Goal: Information Seeking & Learning: Learn about a topic

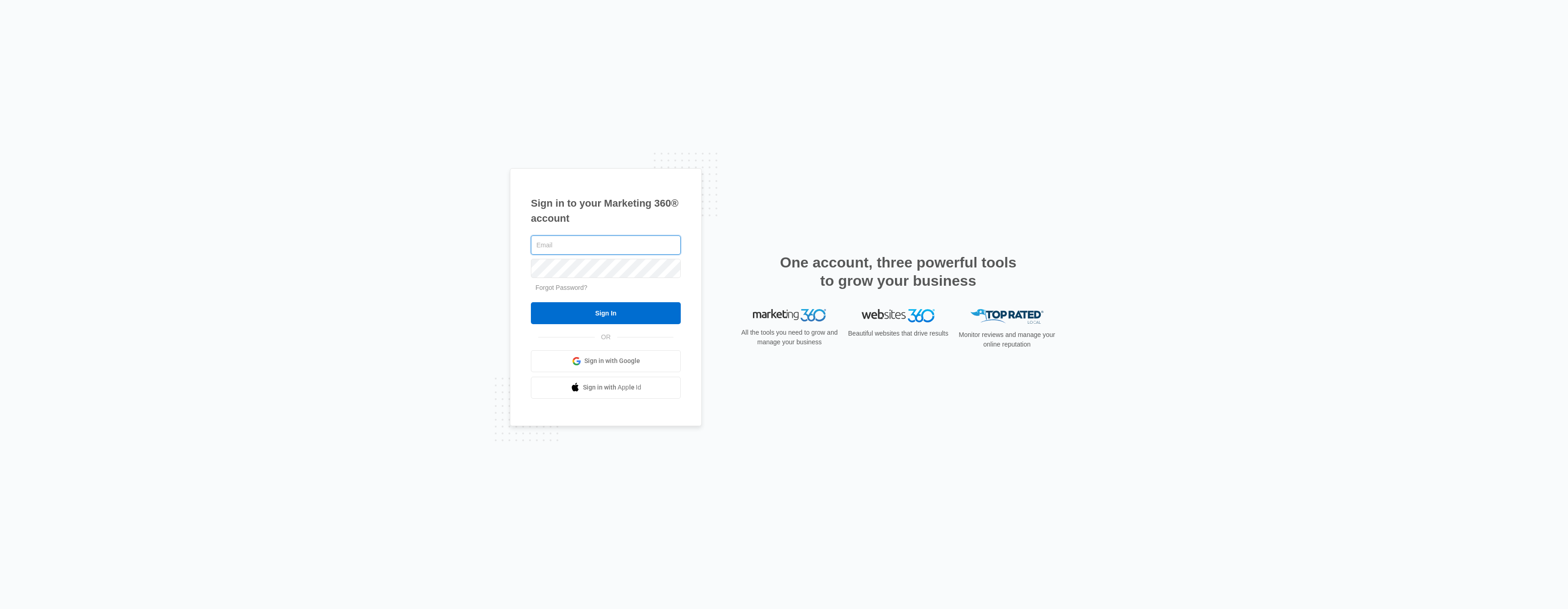
click at [558, 244] on input "text" at bounding box center [606, 245] width 150 height 19
paste input "[EMAIL_ADDRESS][DOMAIN_NAME]"
type input "[EMAIL_ADDRESS][DOMAIN_NAME]"
click at [594, 309] on input "Sign In" at bounding box center [606, 313] width 150 height 22
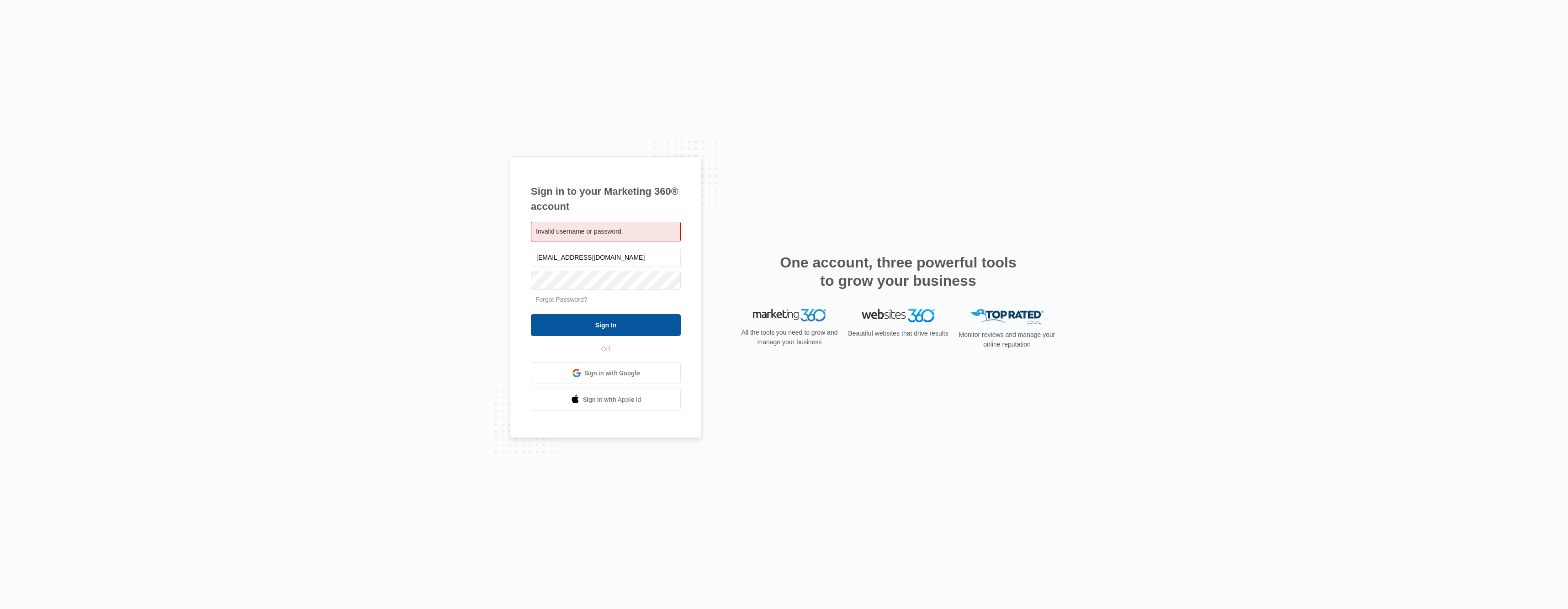
click at [603, 320] on input "Sign In" at bounding box center [606, 325] width 150 height 22
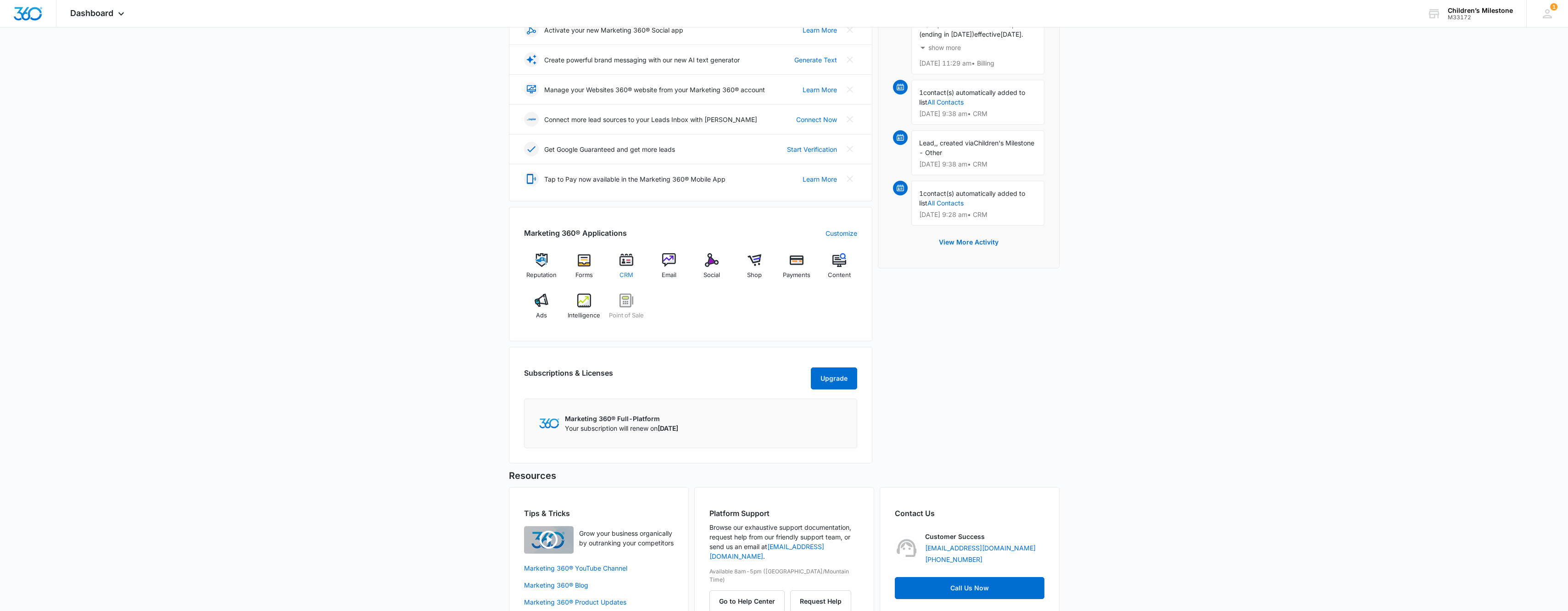
scroll to position [76, 0]
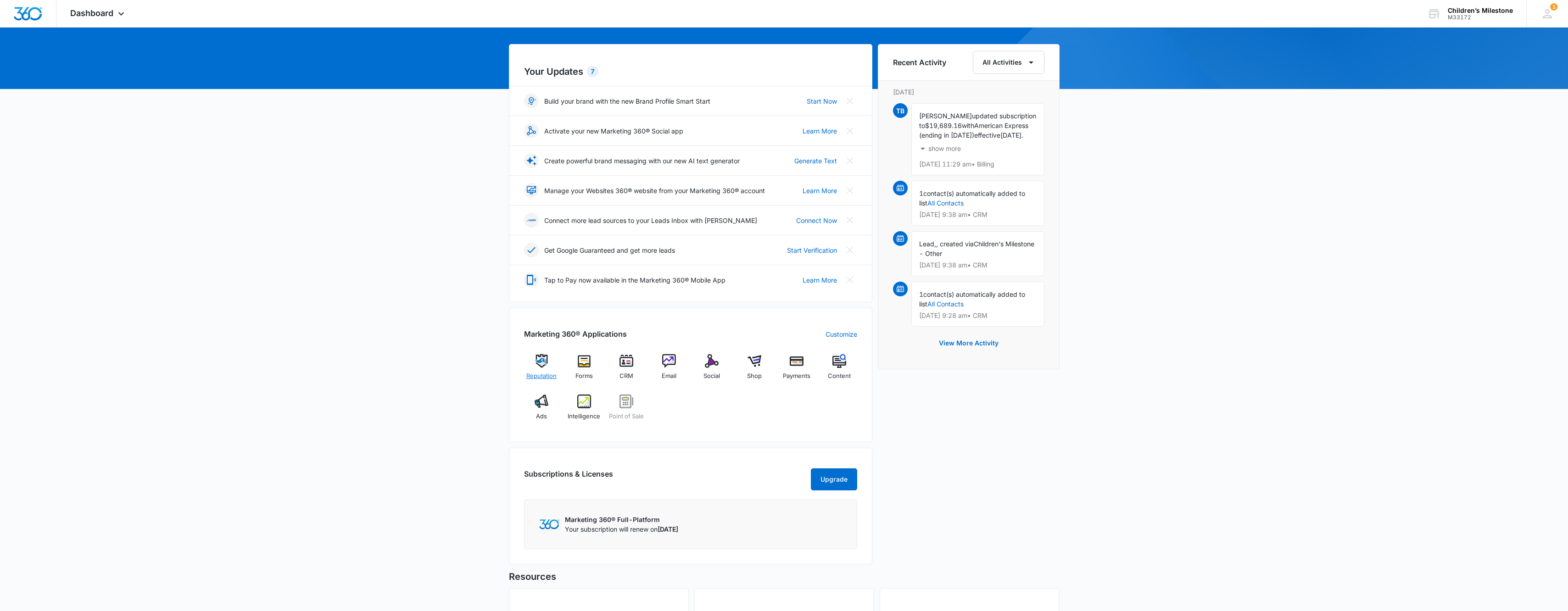
click at [540, 364] on img at bounding box center [541, 360] width 14 height 14
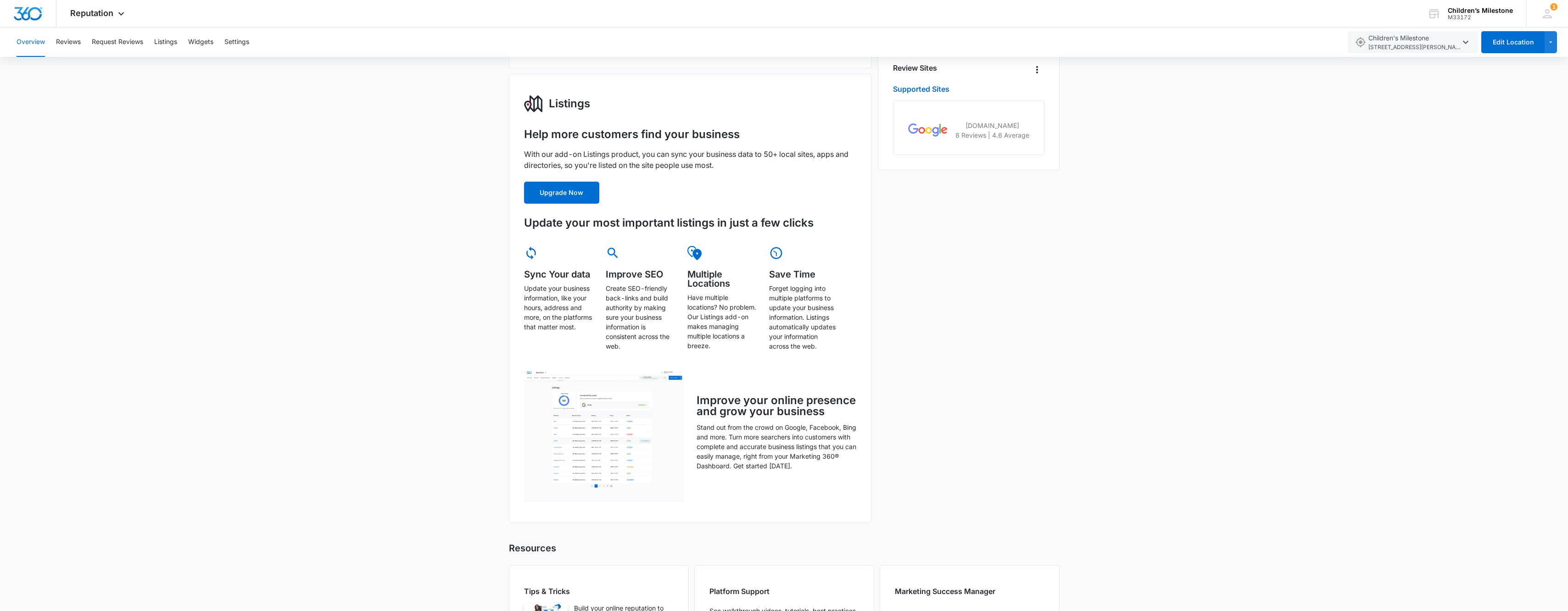
scroll to position [126, 0]
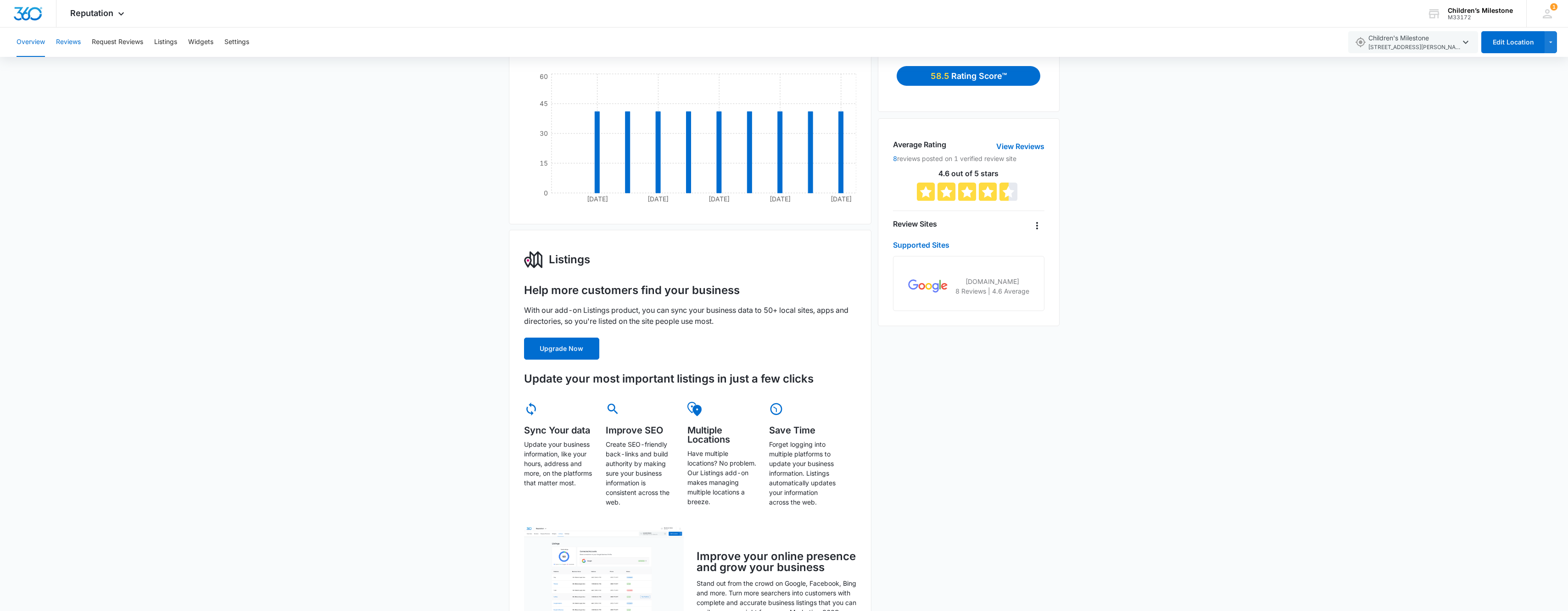
click at [64, 45] on button "Reviews" at bounding box center [68, 42] width 25 height 29
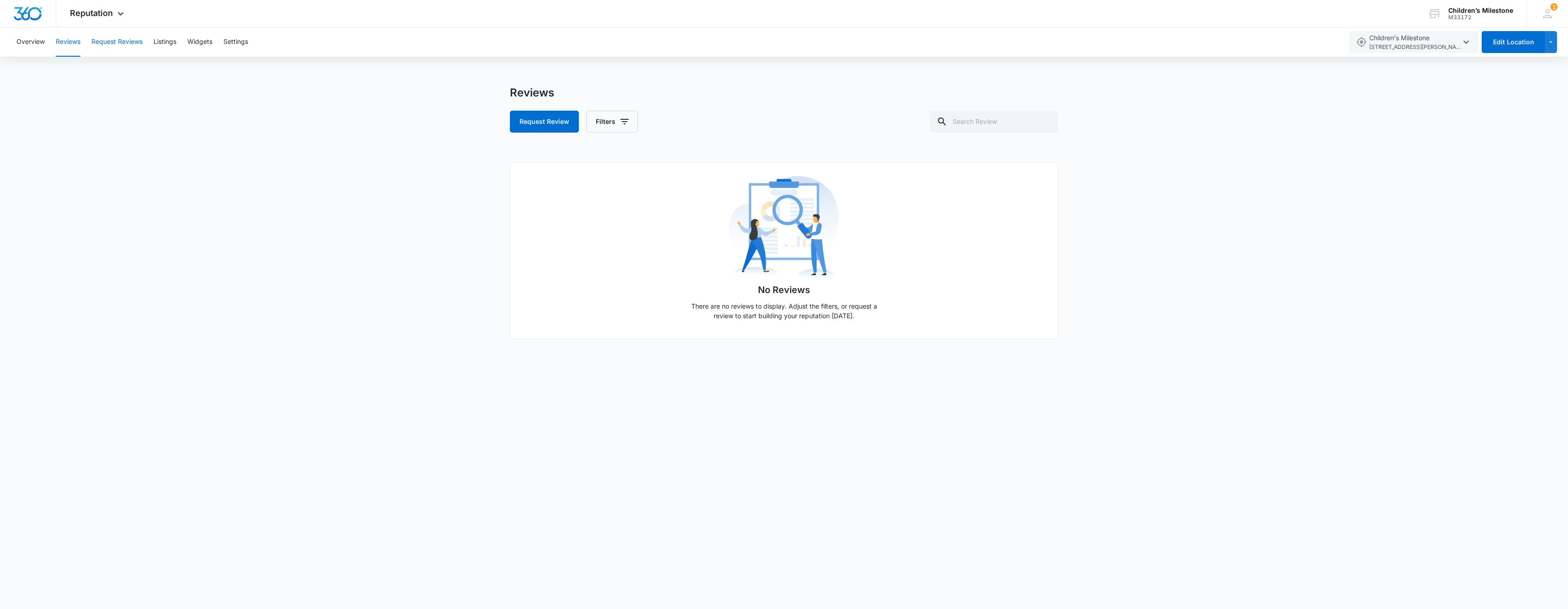
click at [114, 45] on button "Request Reviews" at bounding box center [117, 42] width 51 height 29
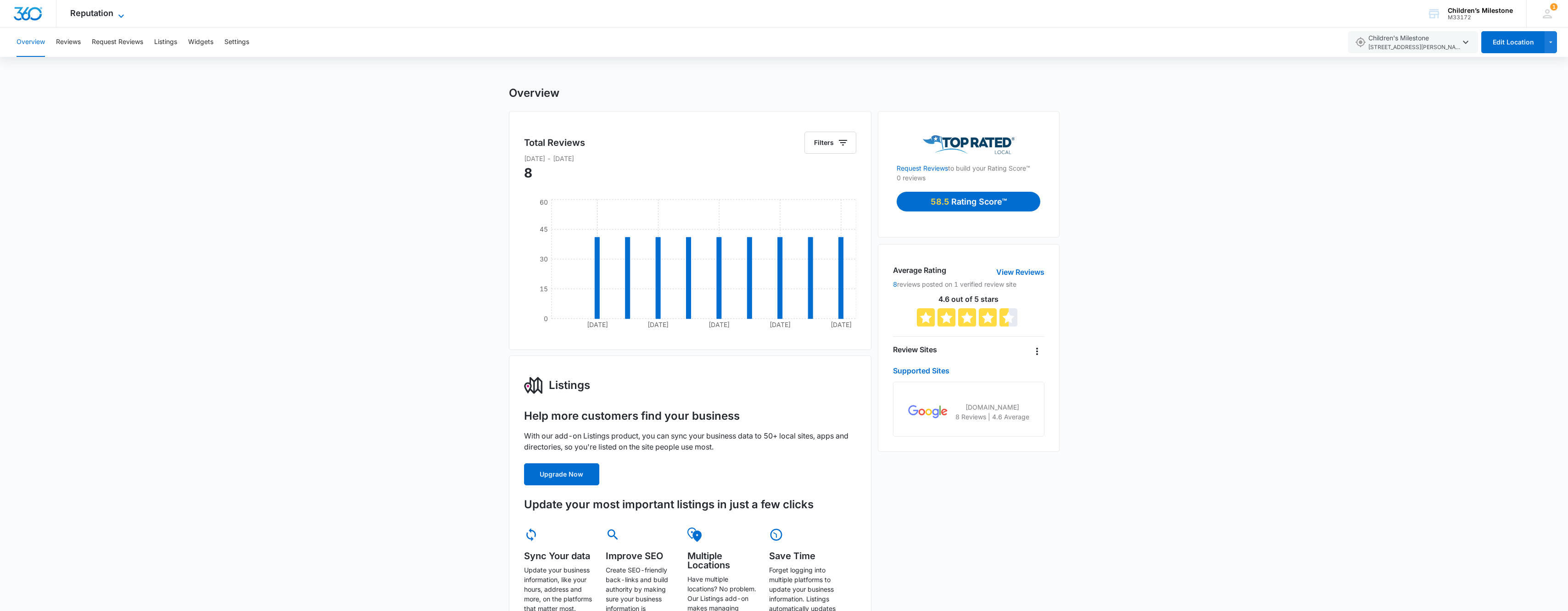
click at [119, 18] on icon at bounding box center [121, 16] width 11 height 11
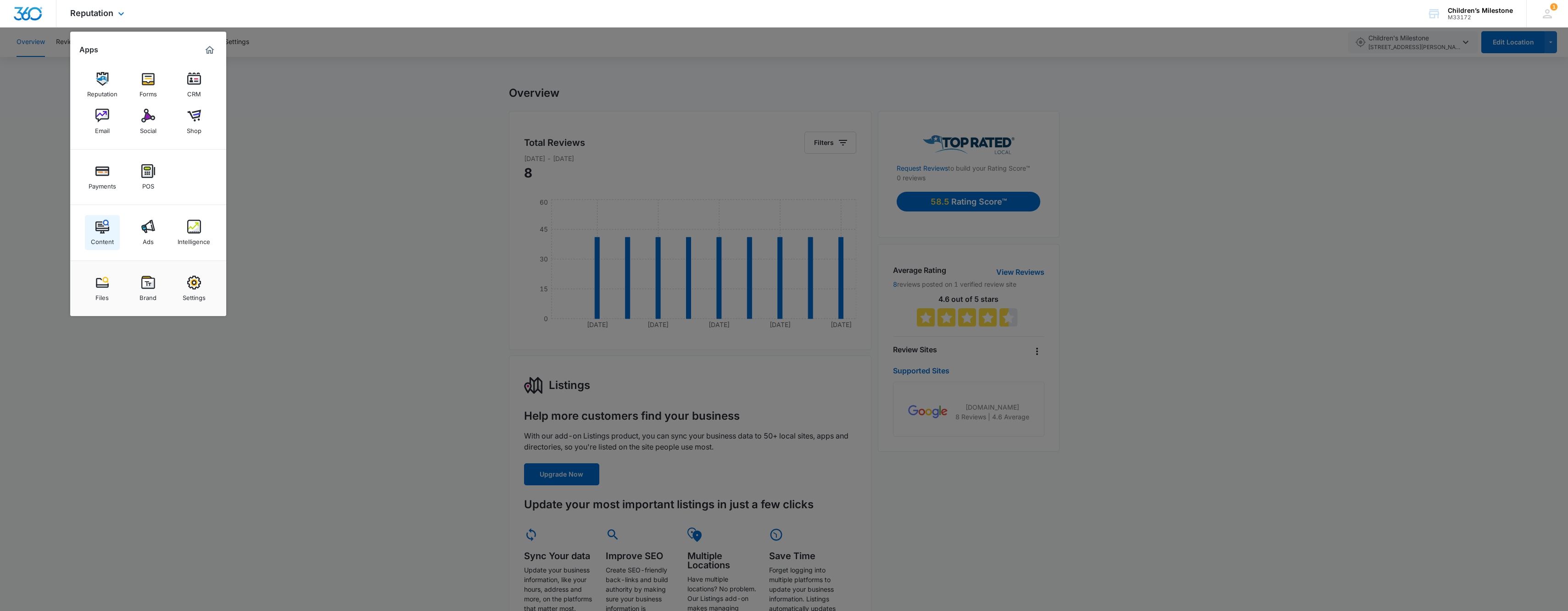
click at [107, 235] on div "Content" at bounding box center [103, 240] width 23 height 12
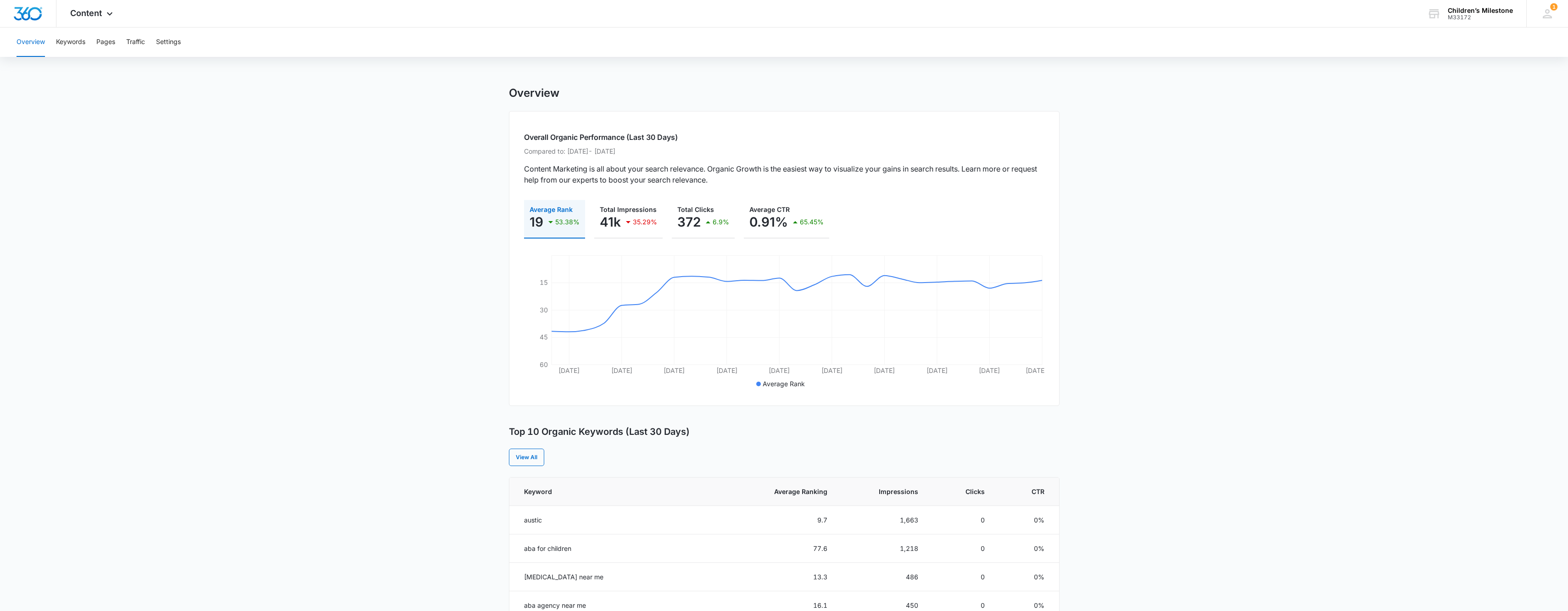
click at [545, 216] on icon "button" at bounding box center [551, 222] width 11 height 11
click at [543, 225] on div "19 53.38%" at bounding box center [554, 222] width 50 height 18
click at [430, 241] on main "Overview Overall Organic Performance (Last 30 Days) Compared to: [DATE] - [DATE…" at bounding box center [784, 530] width 1568 height 889
click at [96, 15] on span "Content" at bounding box center [86, 13] width 32 height 10
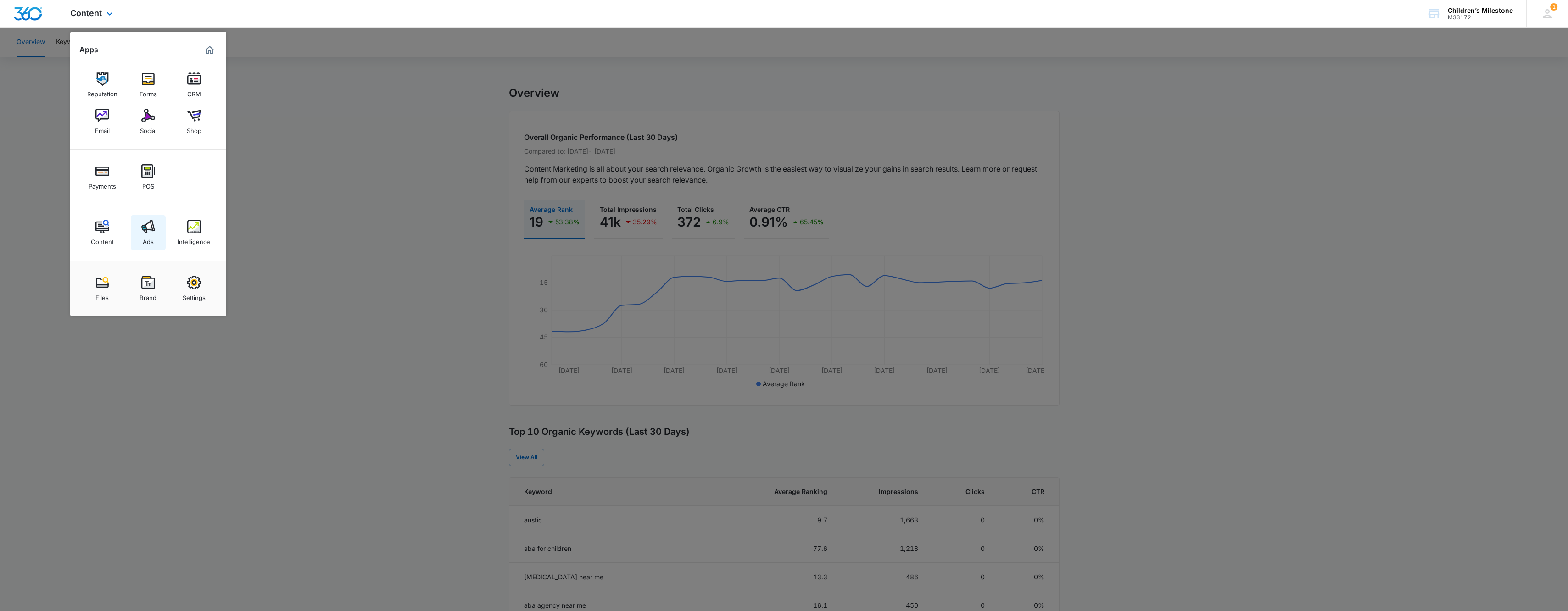
click at [146, 231] on img at bounding box center [148, 227] width 14 height 14
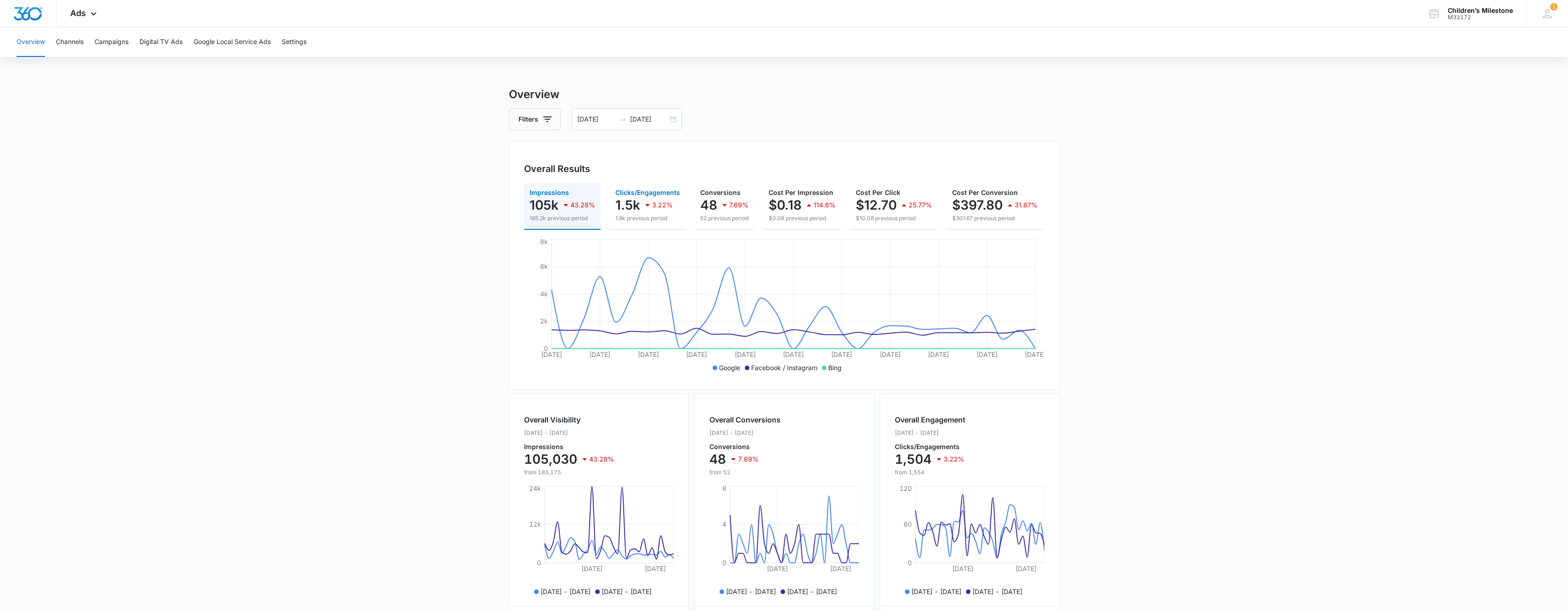
click at [622, 208] on p "1.5k" at bounding box center [628, 205] width 25 height 15
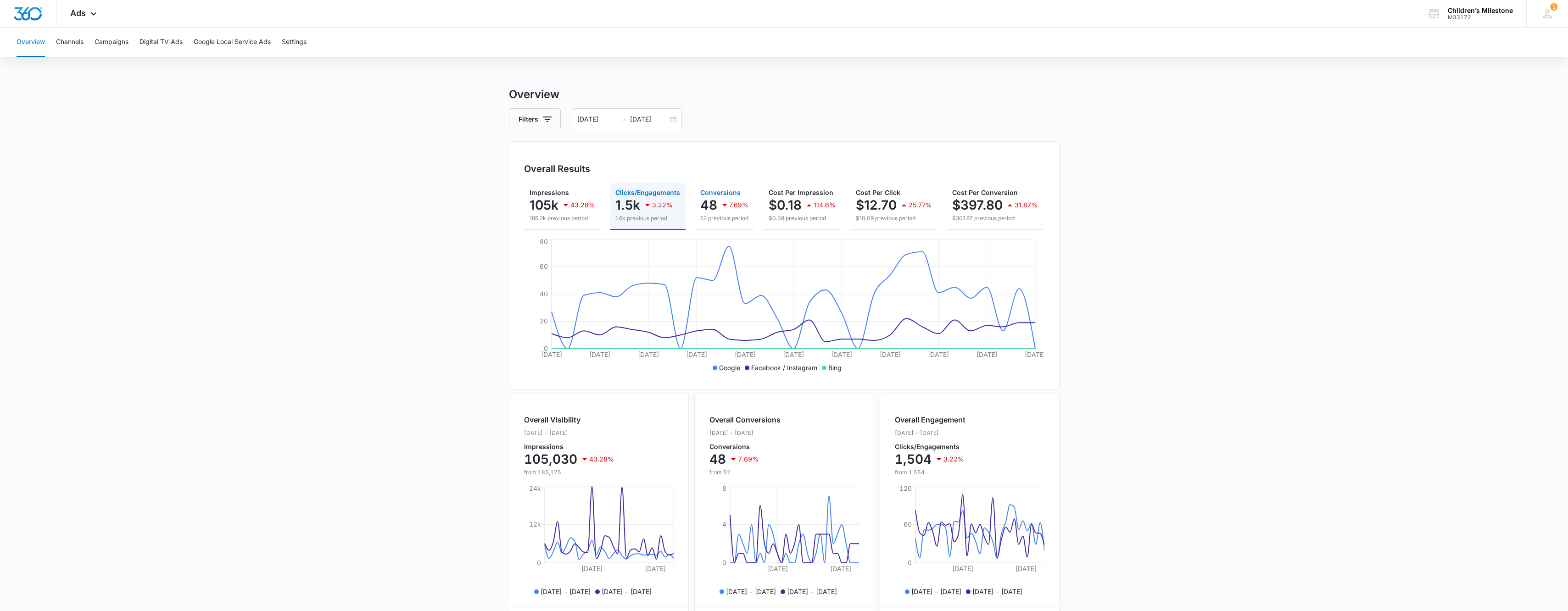
click at [719, 202] on icon "button" at bounding box center [724, 205] width 11 height 11
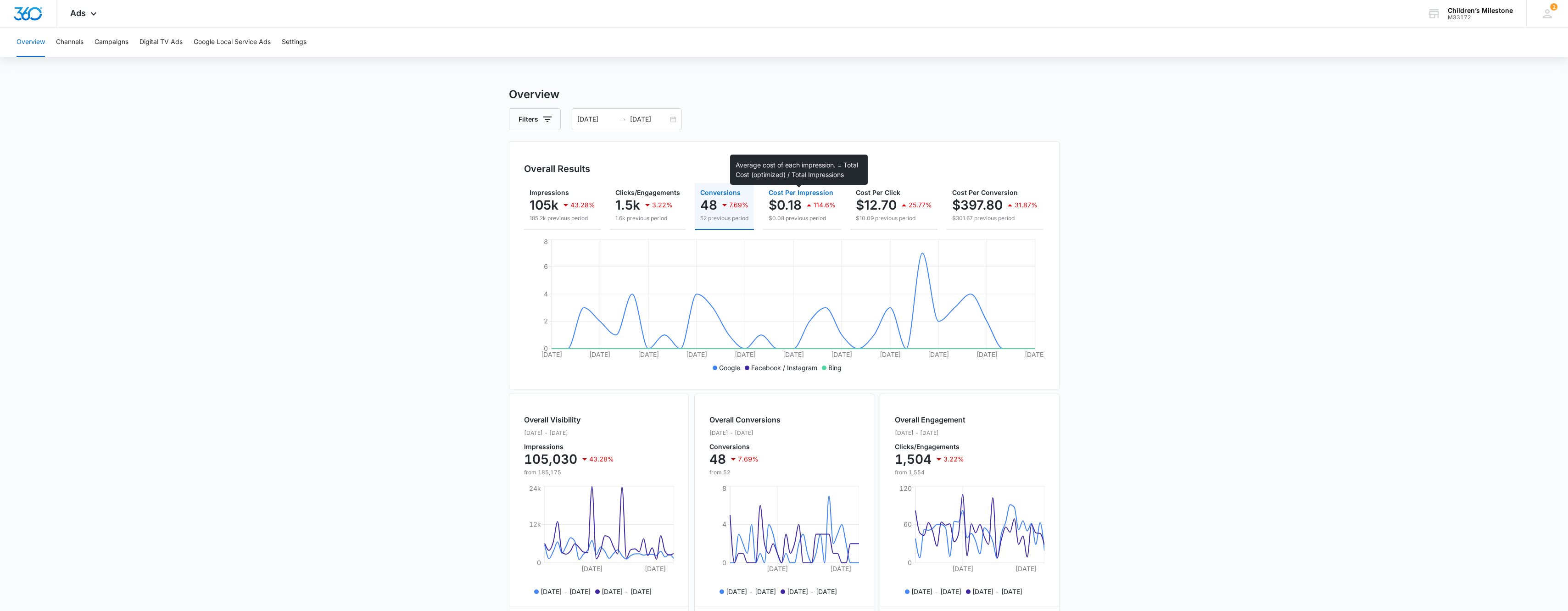
click at [814, 189] on span "Cost Per Impression" at bounding box center [801, 192] width 65 height 8
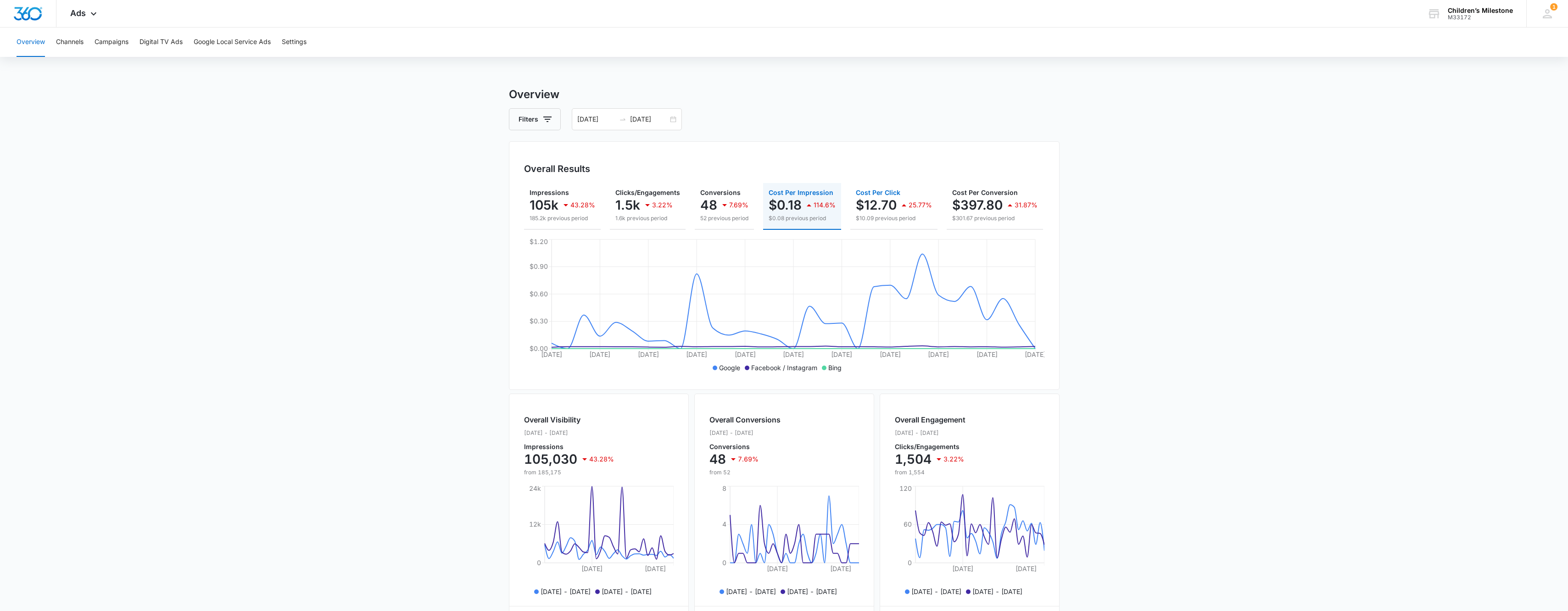
click at [890, 206] on p "$12.70" at bounding box center [876, 205] width 41 height 15
click at [977, 200] on p "$397.80" at bounding box center [977, 205] width 51 height 15
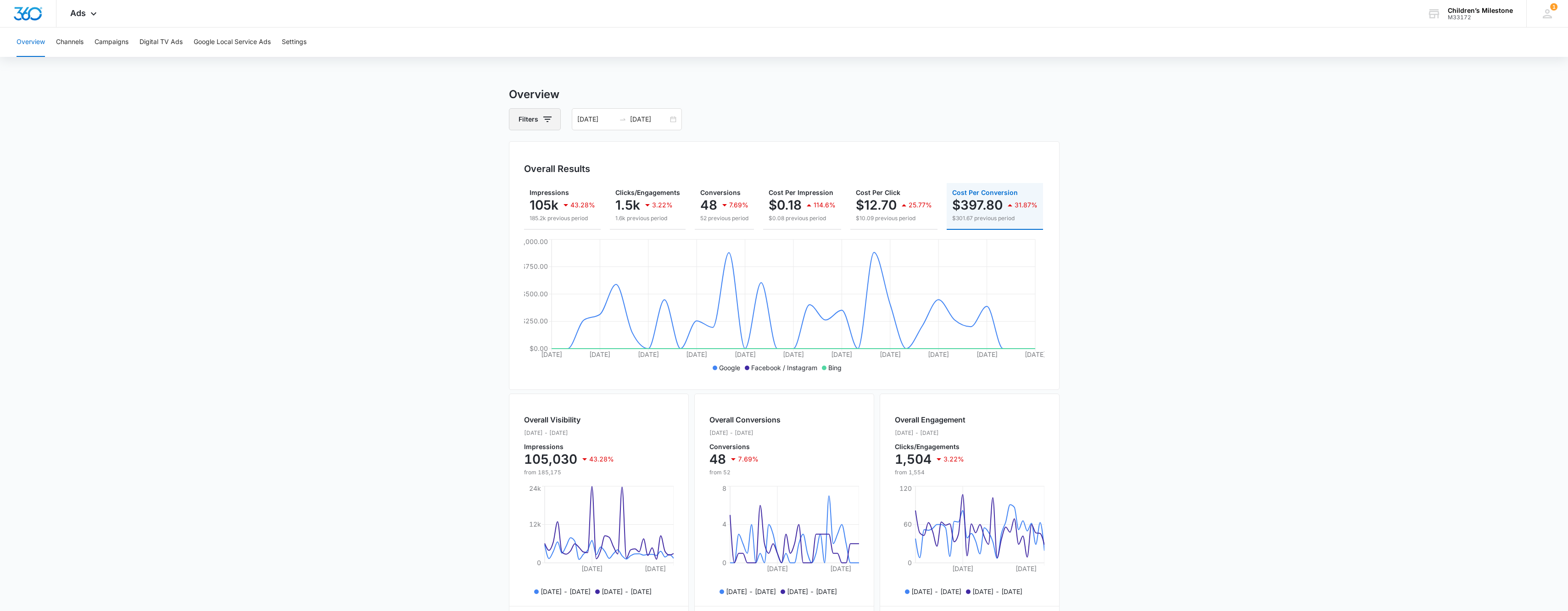
click at [547, 119] on icon "button" at bounding box center [547, 119] width 11 height 11
click at [582, 153] on div "Channel" at bounding box center [573, 153] width 106 height 15
click at [623, 153] on icon "Show Channel filters" at bounding box center [619, 153] width 11 height 11
click at [385, 203] on main "Overview Filters Channel Channel Google Facebook / Instagram Bing Type Clear Al…" at bounding box center [784, 415] width 1568 height 659
click at [337, 130] on main "Overview Filters [DATE] [DATE] Overall Results Impressions 105k 43.28% 185.2k p…" at bounding box center [784, 415] width 1568 height 659
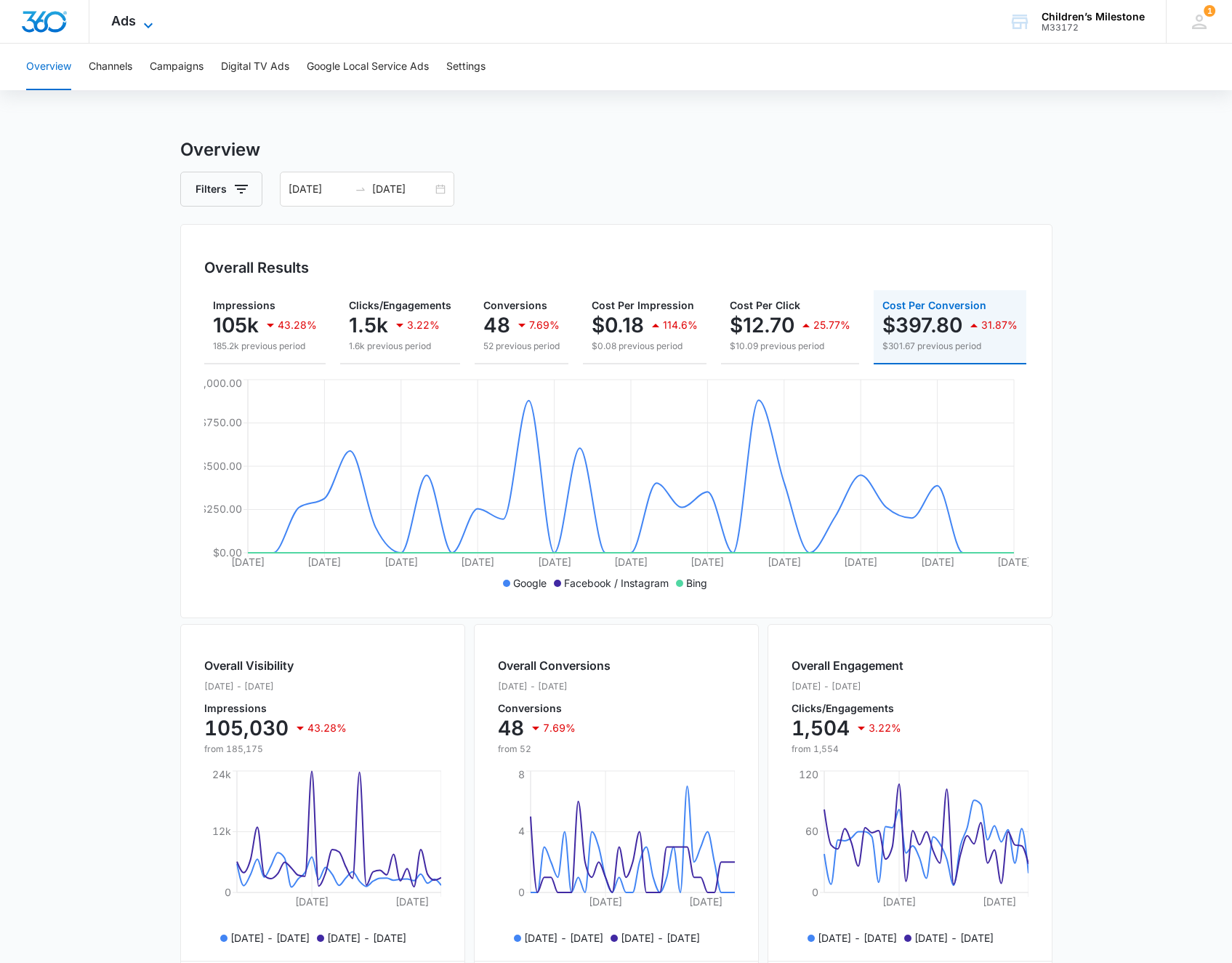
click at [136, 19] on span "Ads" at bounding box center [124, 21] width 25 height 16
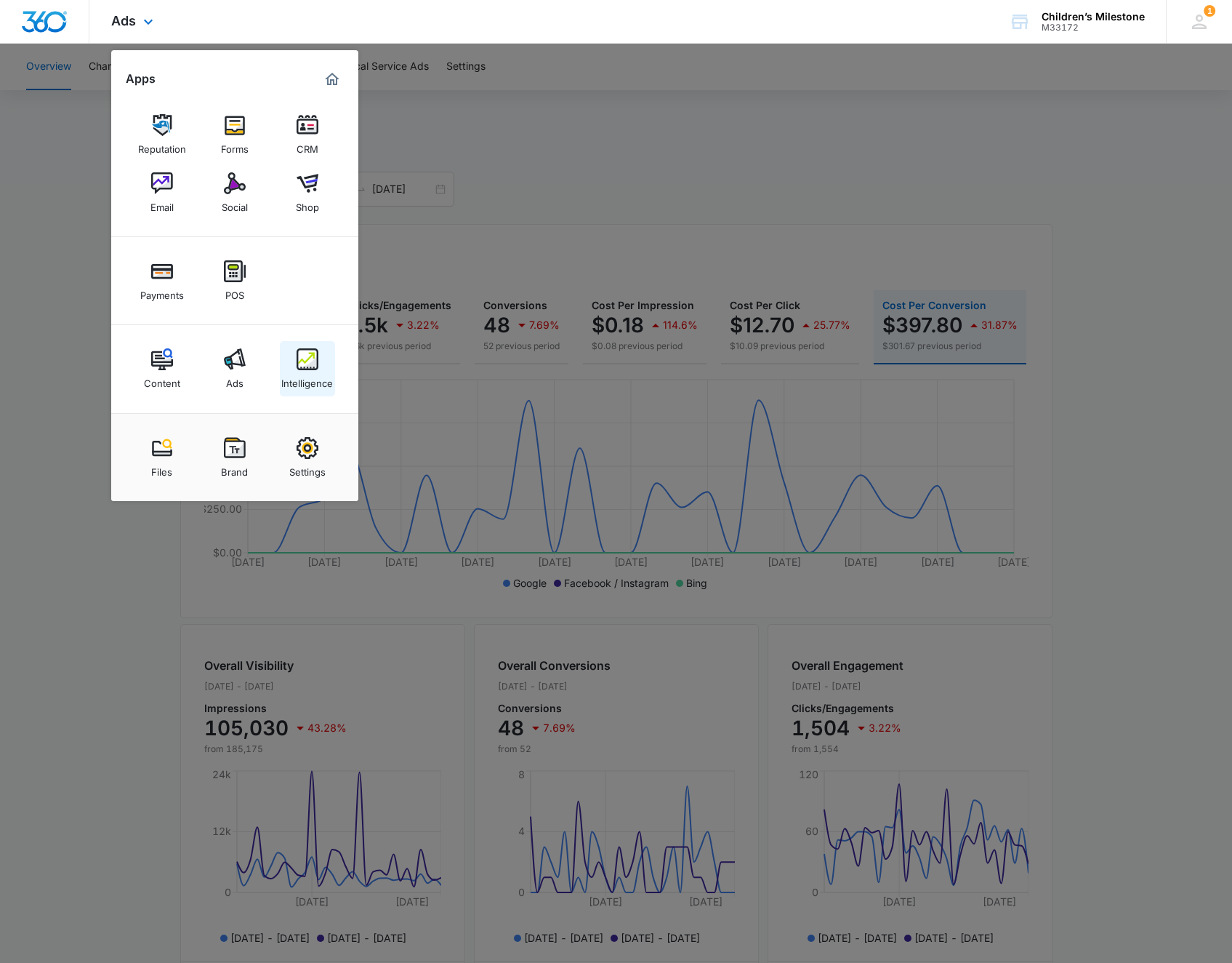
click at [310, 371] on div "Intelligence" at bounding box center [306, 380] width 51 height 19
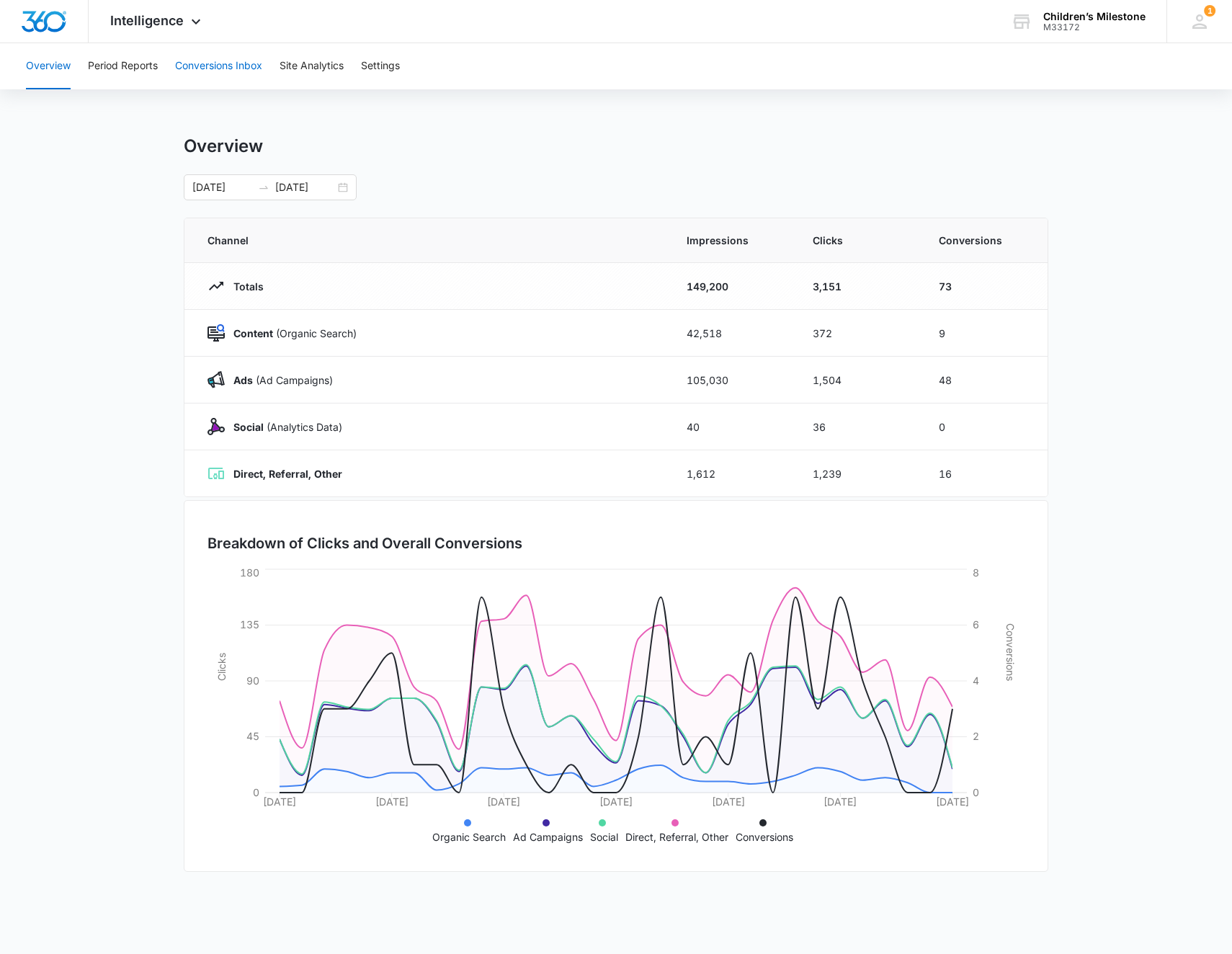
click at [242, 69] on button "Conversions Inbox" at bounding box center [218, 66] width 87 height 46
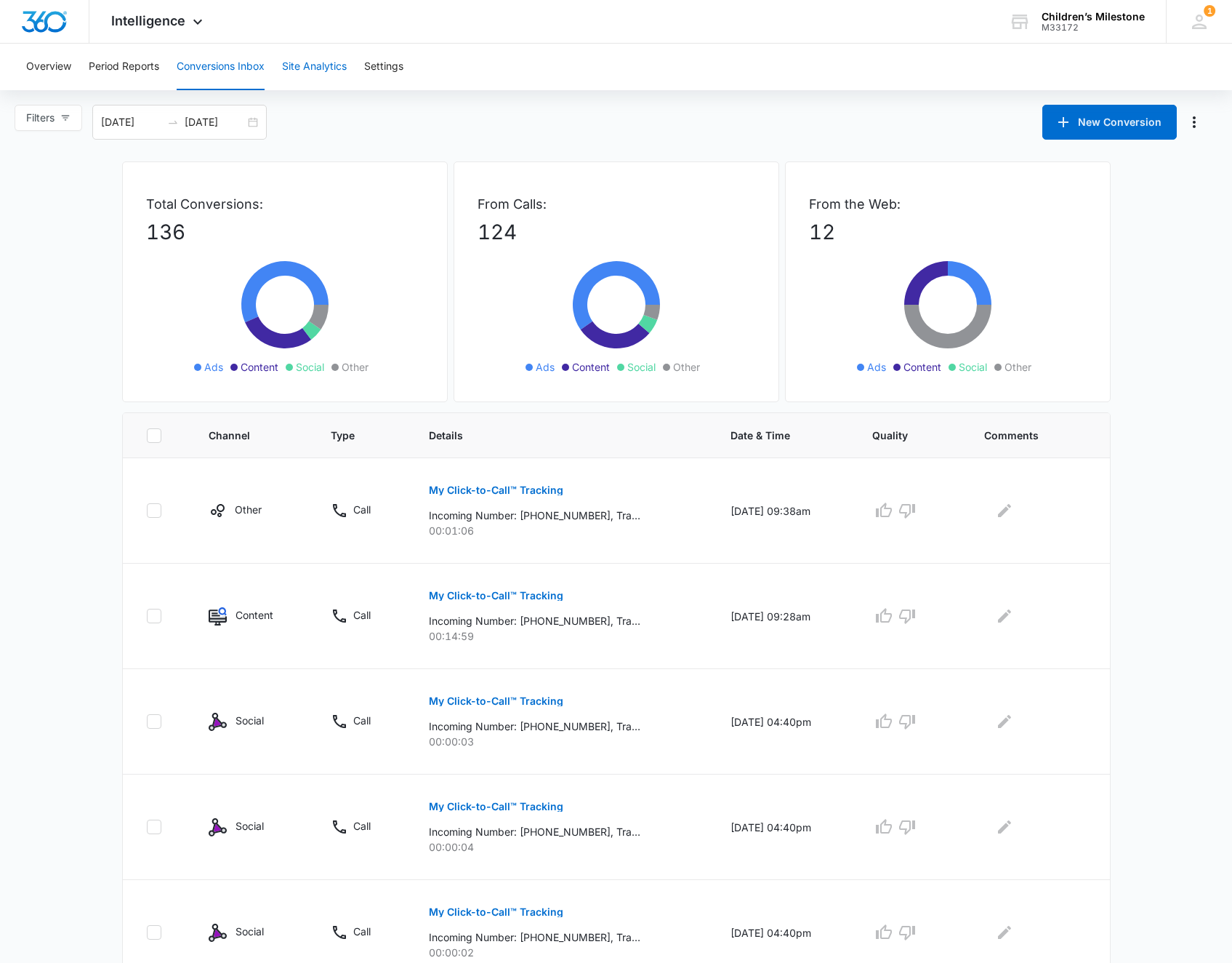
click at [313, 76] on button "Site Analytics" at bounding box center [314, 67] width 65 height 47
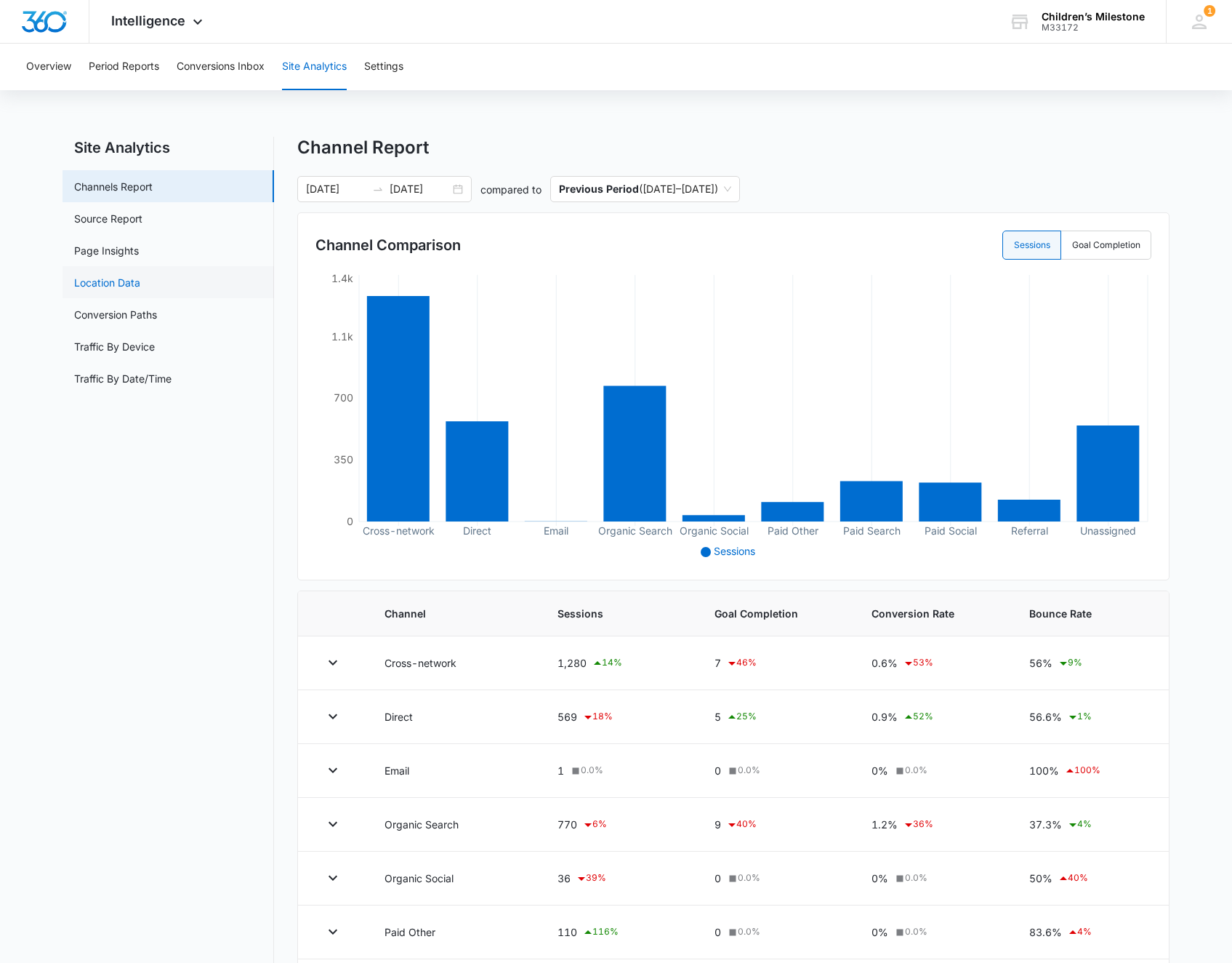
click at [95, 275] on link "Location Data" at bounding box center [108, 283] width 66 height 16
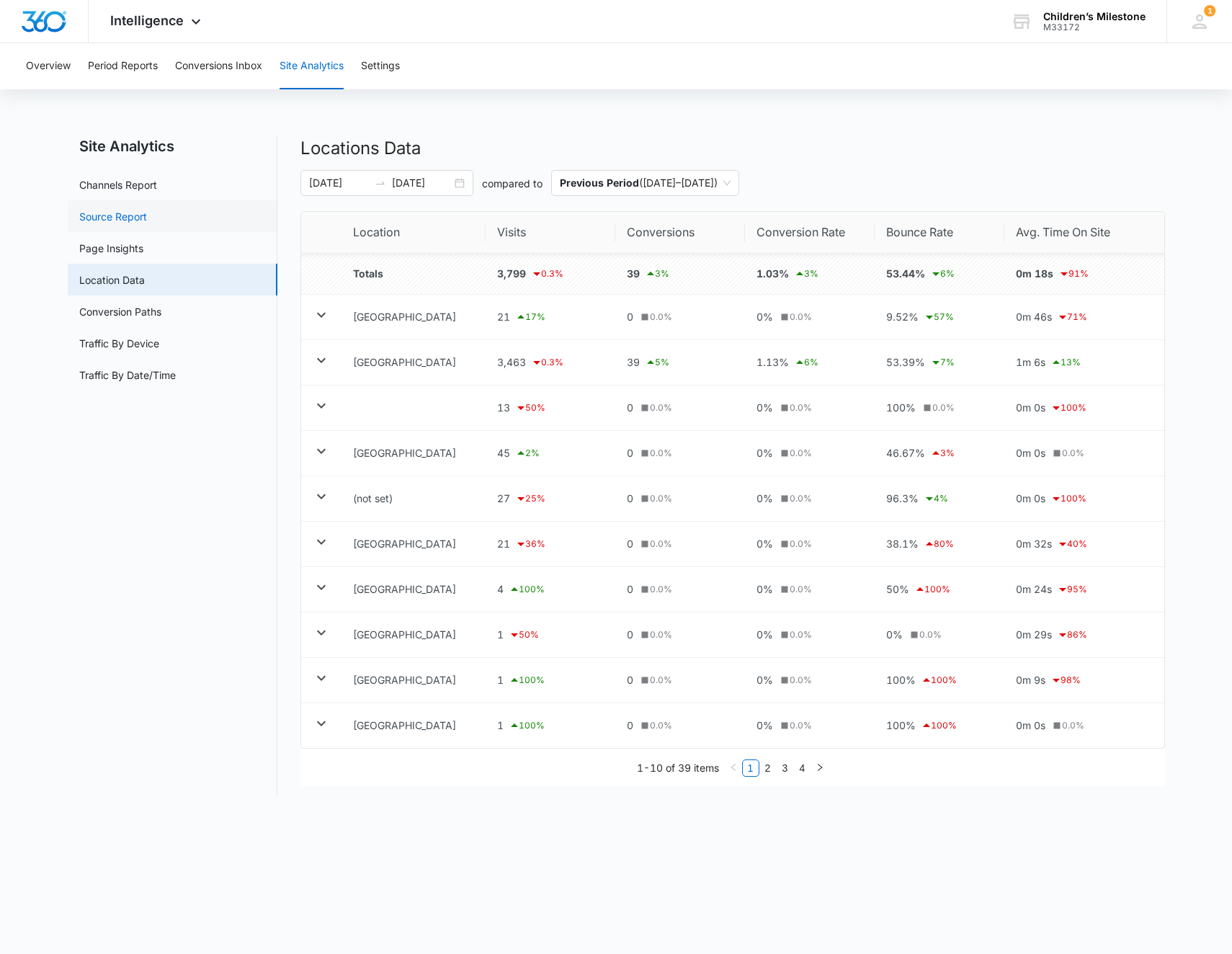
click at [97, 210] on link "Source Report" at bounding box center [113, 217] width 68 height 15
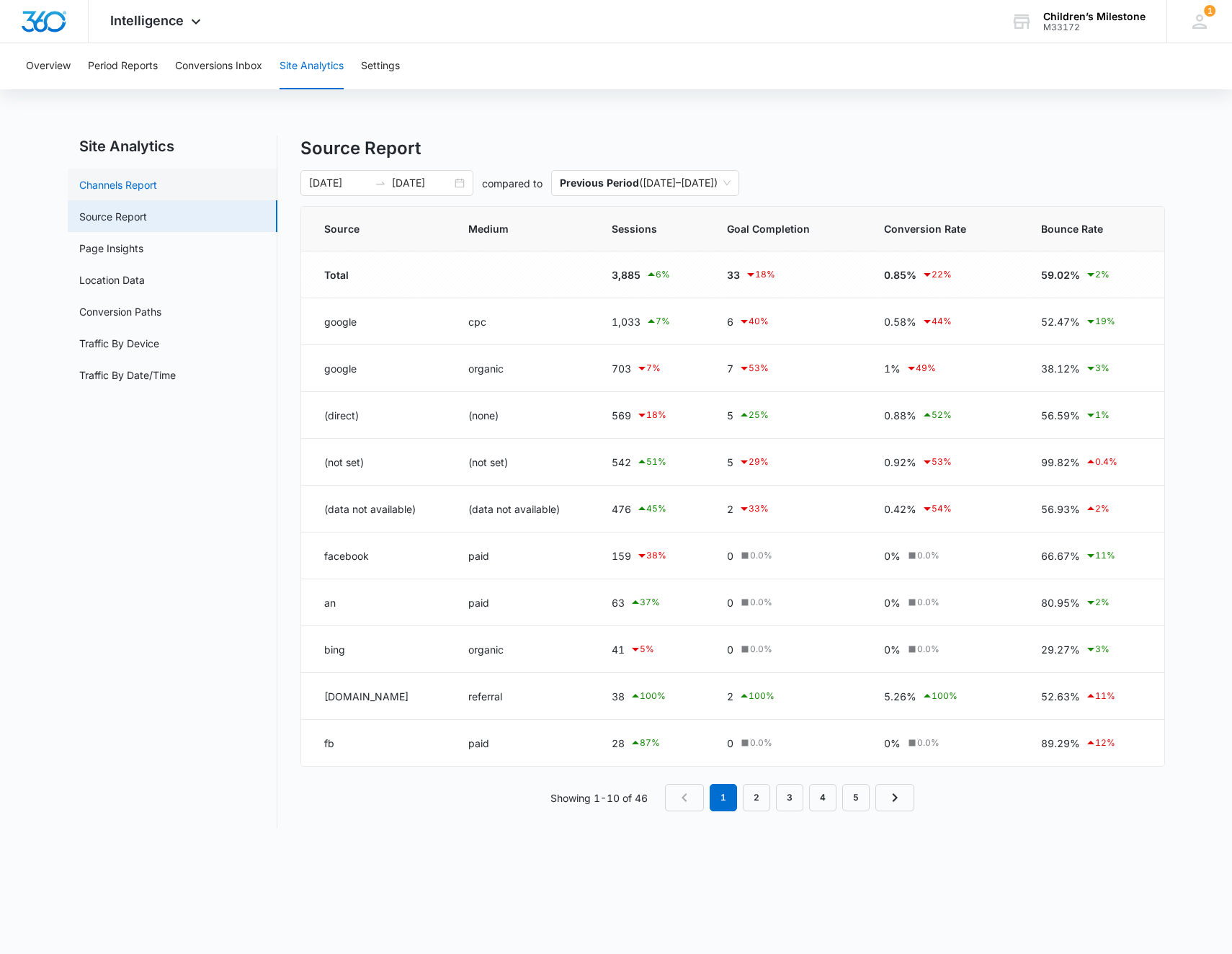
click at [100, 186] on link "Channels Report" at bounding box center [118, 185] width 78 height 15
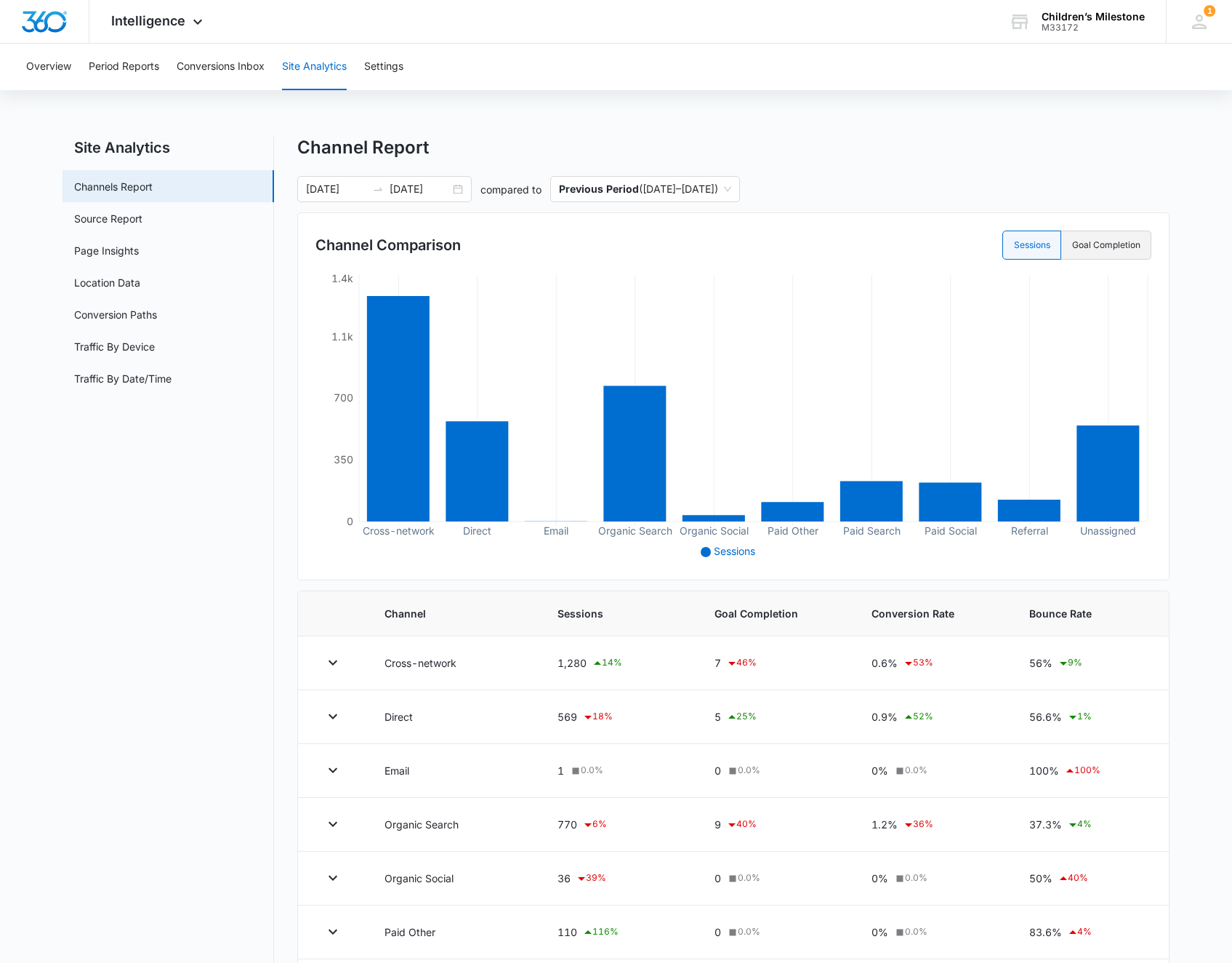
click at [1100, 250] on label "Goal Completion" at bounding box center [1106, 245] width 90 height 29
click at [1072, 246] on input "Goal Completion" at bounding box center [1071, 245] width 1 height 1
radio input "false"
radio input "true"
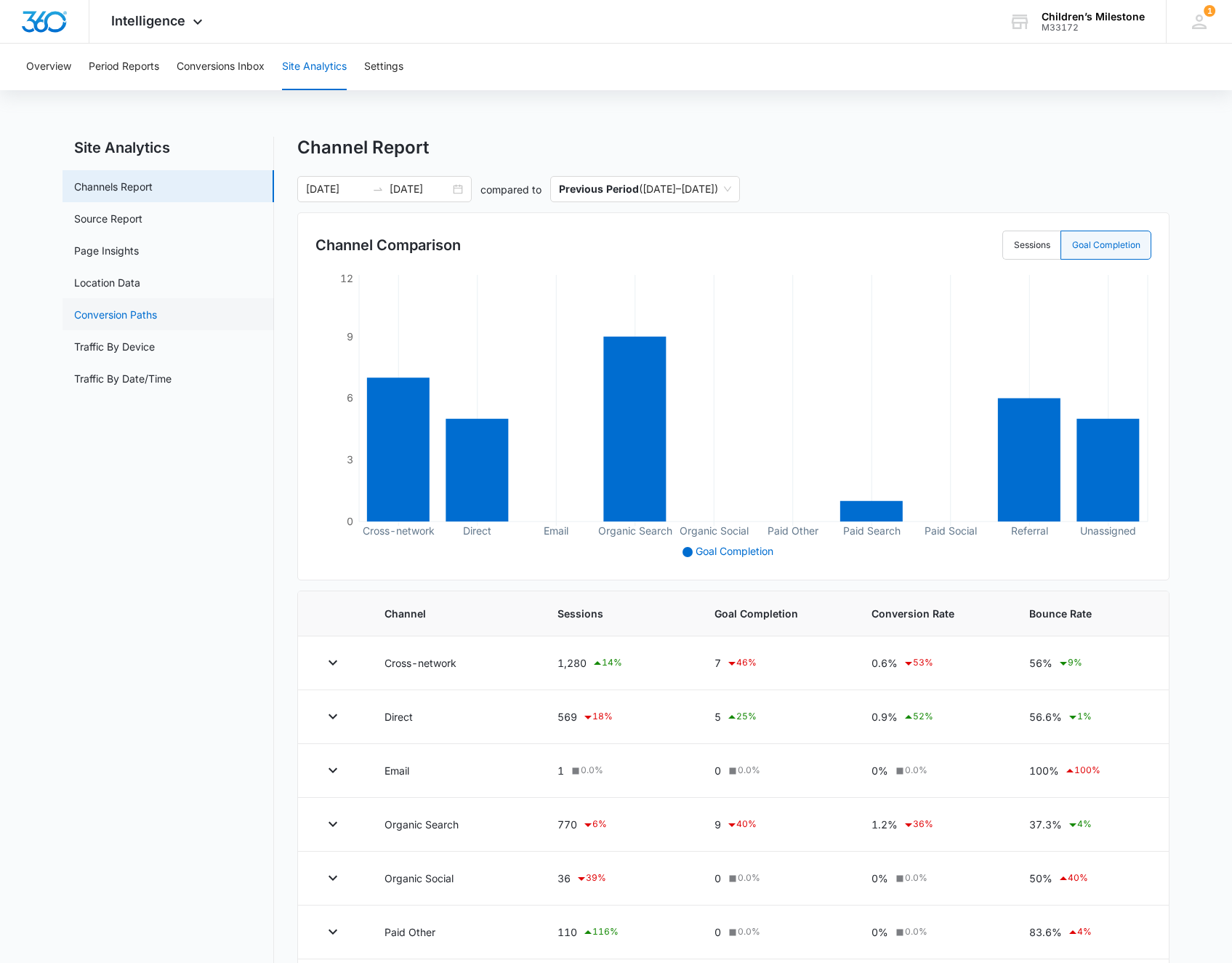
click at [106, 312] on link "Conversion Paths" at bounding box center [116, 315] width 83 height 16
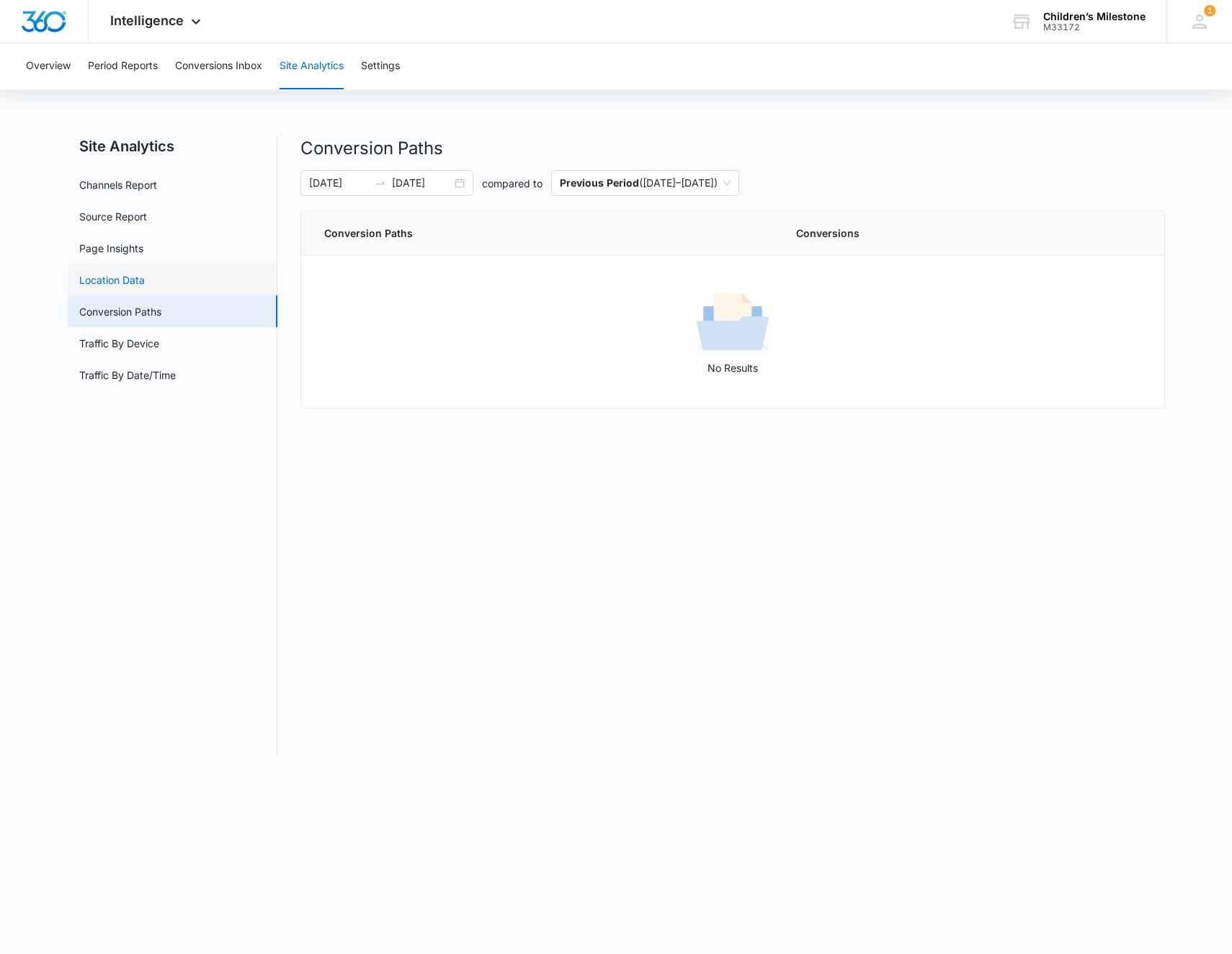
click at [117, 275] on link "Location Data" at bounding box center [112, 280] width 65 height 15
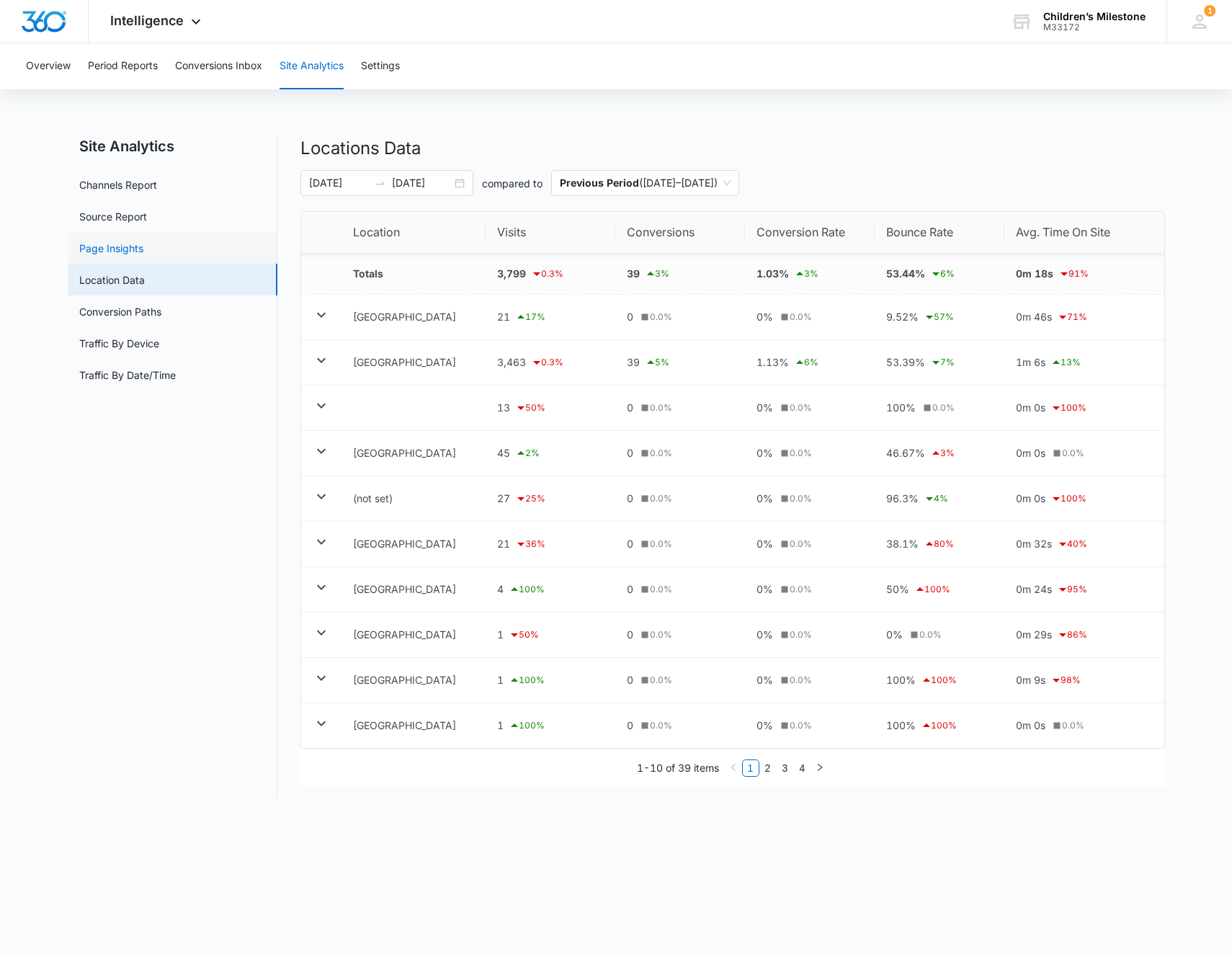
click at [120, 247] on link "Page Insights" at bounding box center [111, 249] width 64 height 15
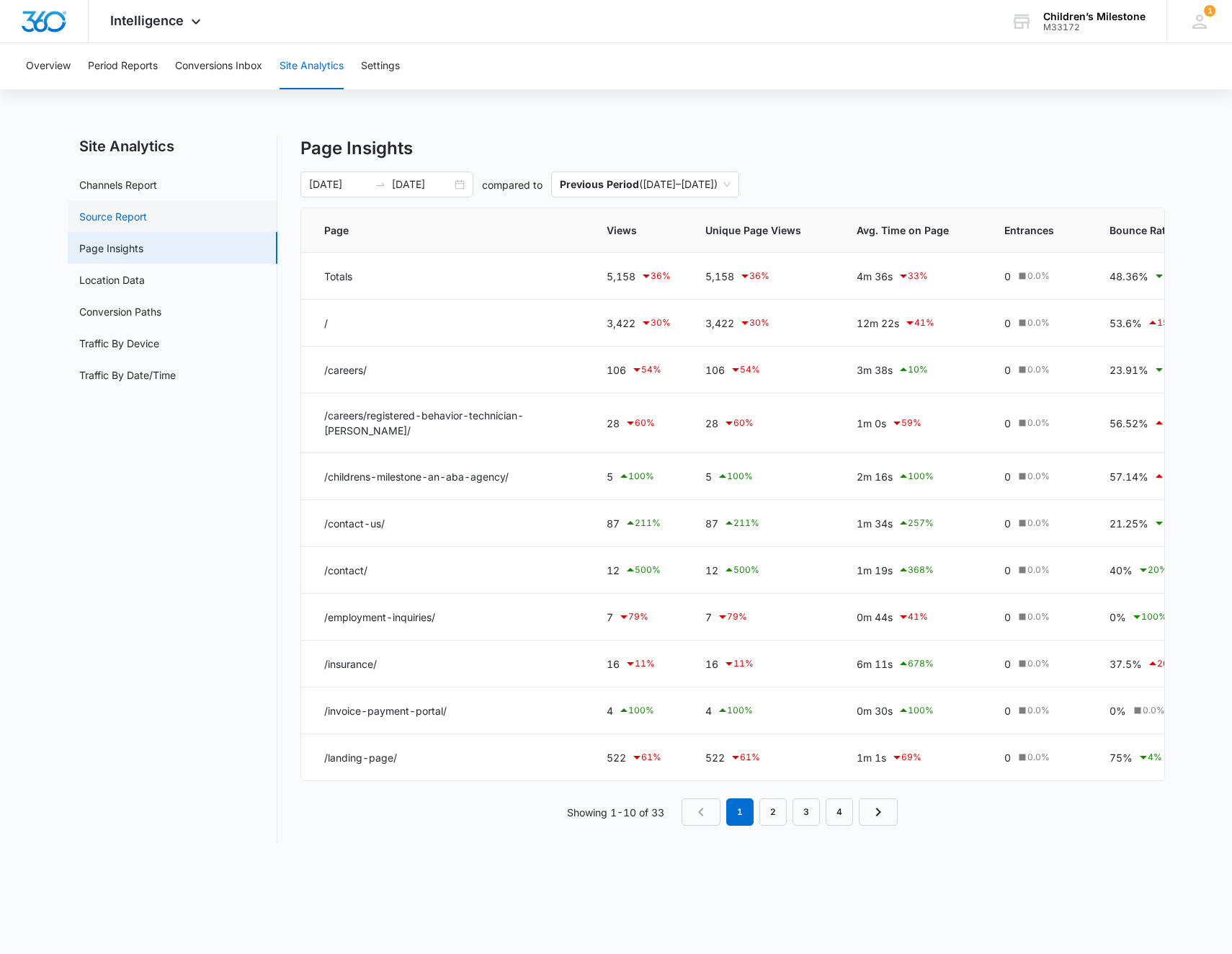
click at [102, 212] on link "Source Report" at bounding box center [113, 217] width 68 height 15
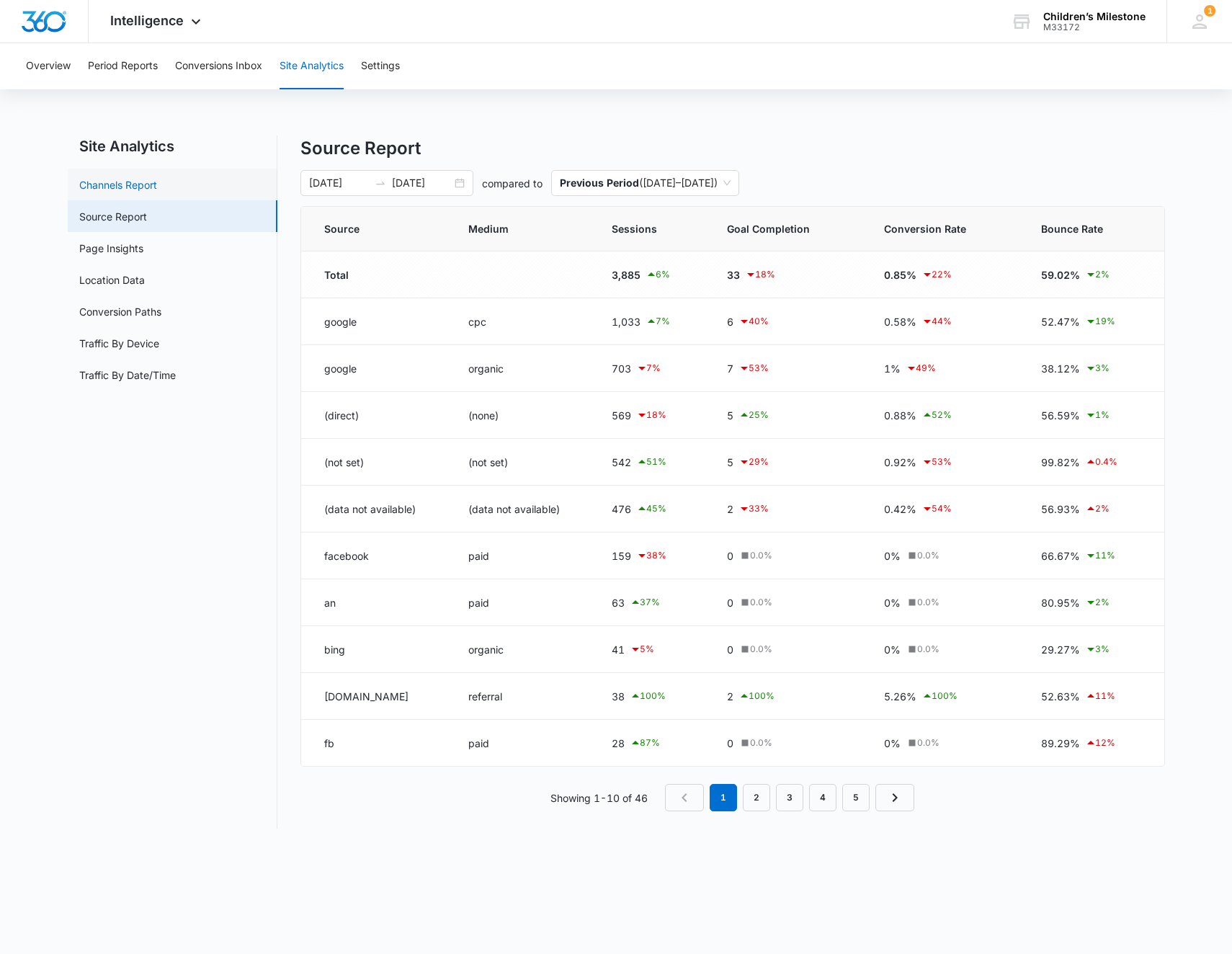
click at [106, 180] on link "Channels Report" at bounding box center [118, 185] width 78 height 15
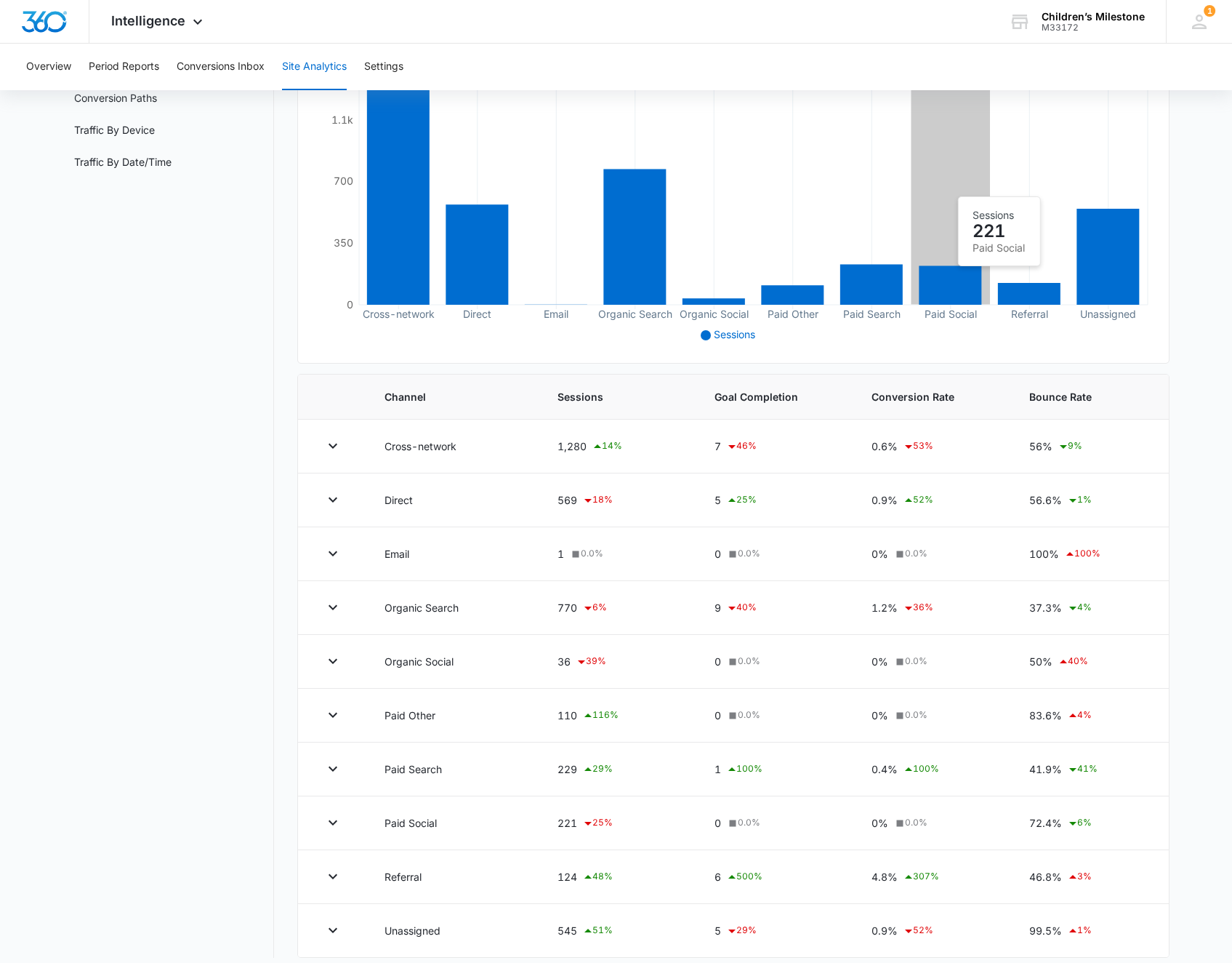
scroll to position [218, 0]
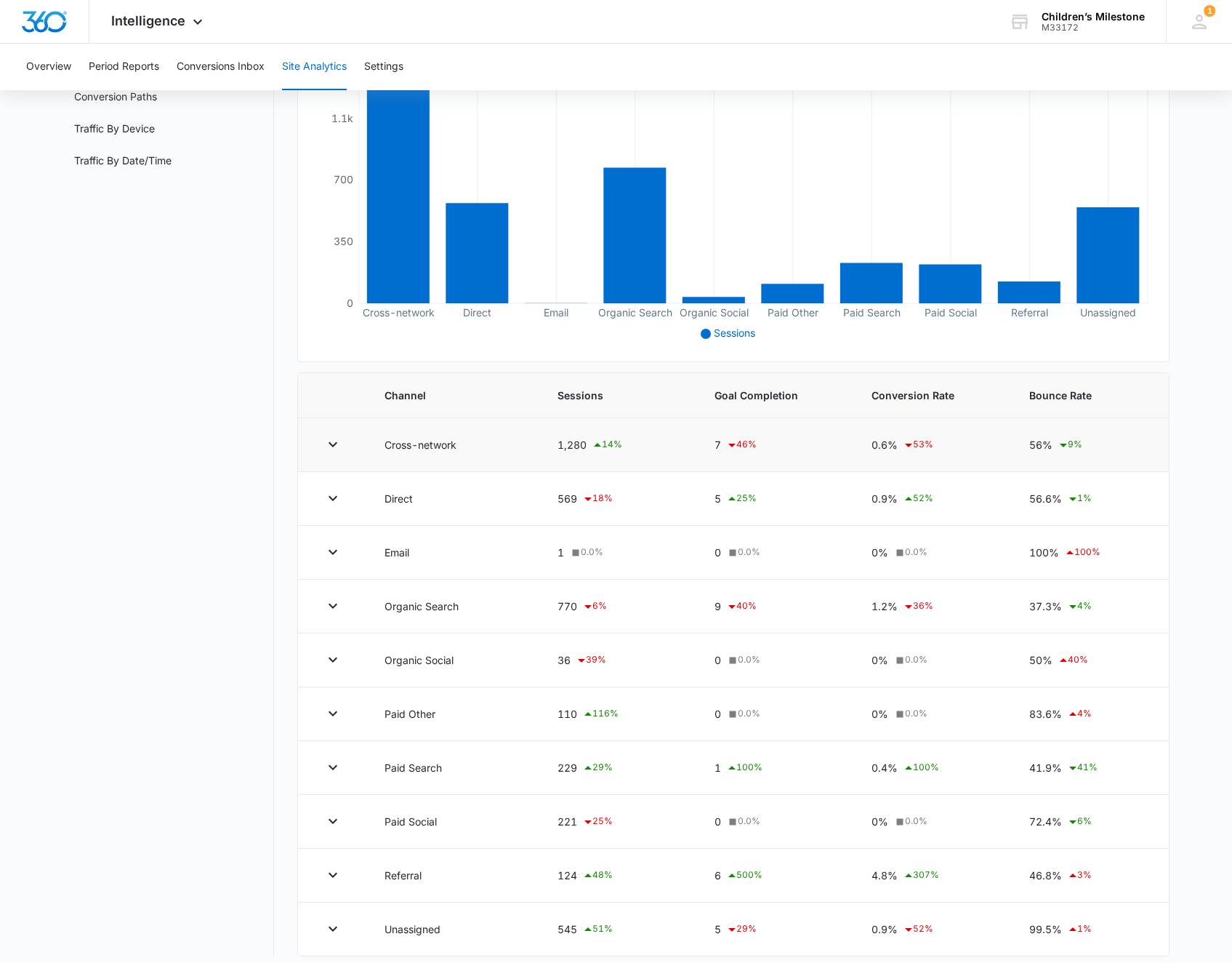
click at [733, 443] on icon at bounding box center [732, 445] width 17 height 17
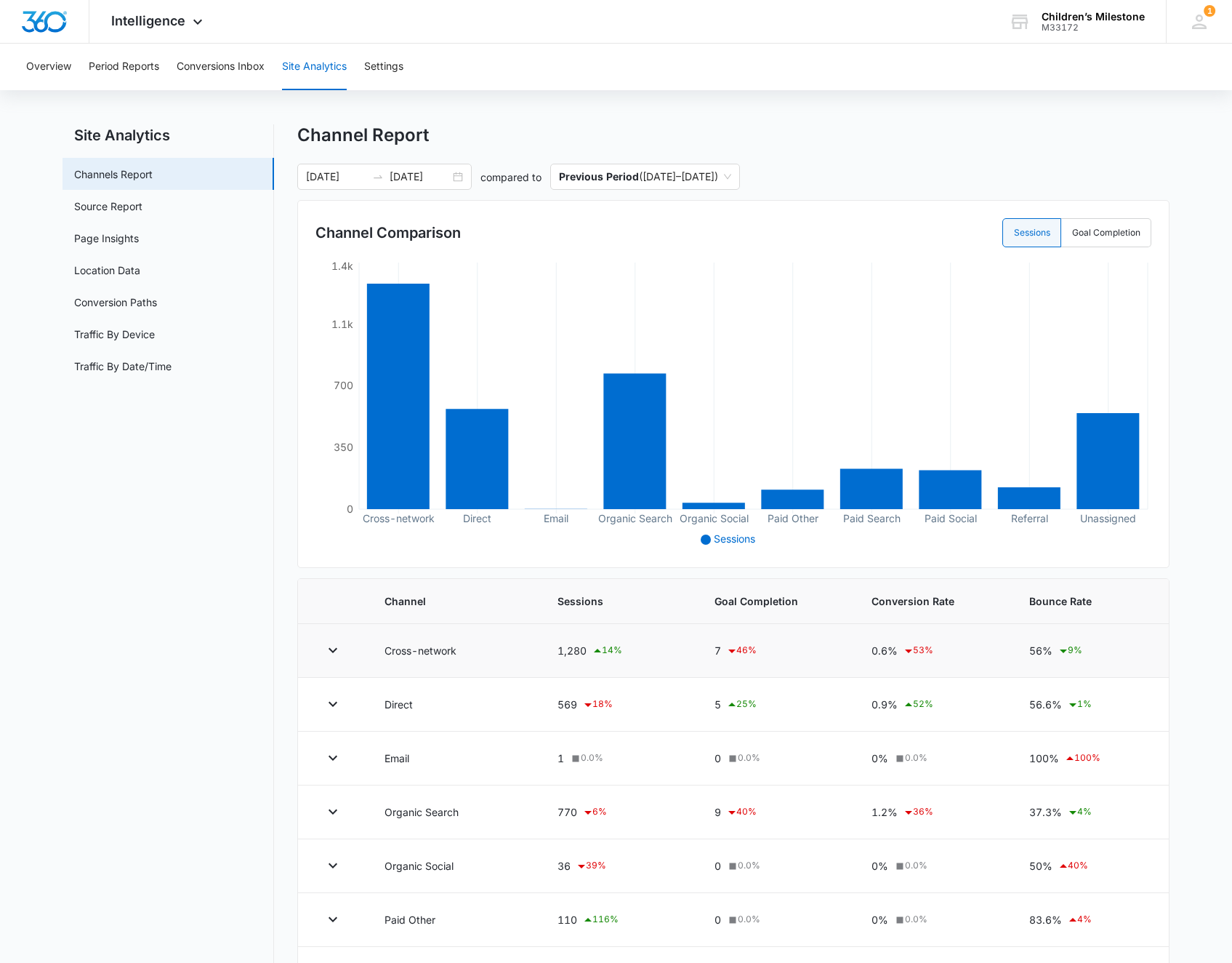
scroll to position [11, 0]
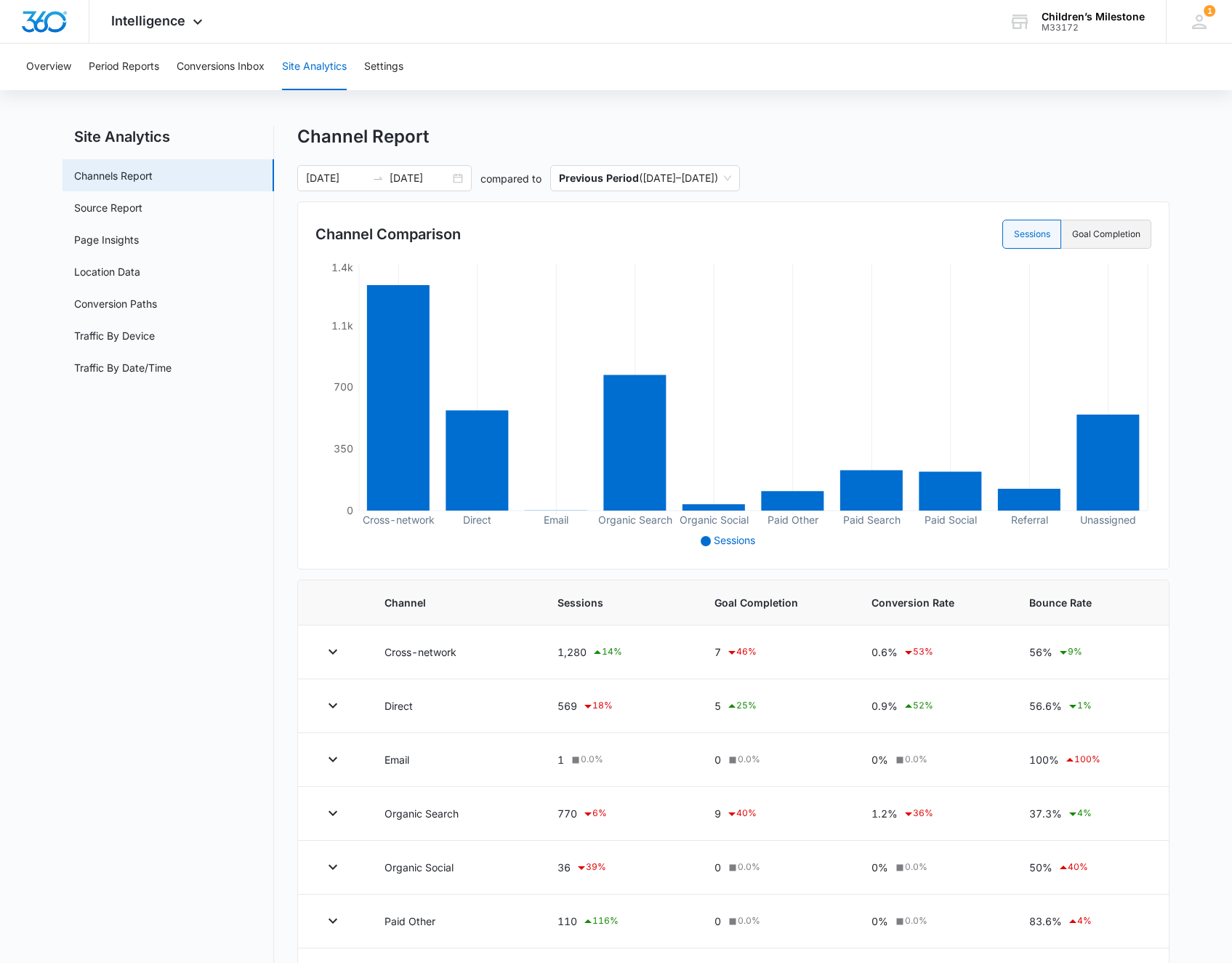
click at [1096, 233] on label "Goal Completion" at bounding box center [1106, 234] width 90 height 29
click at [1072, 234] on input "Goal Completion" at bounding box center [1071, 234] width 1 height 1
radio input "false"
radio input "true"
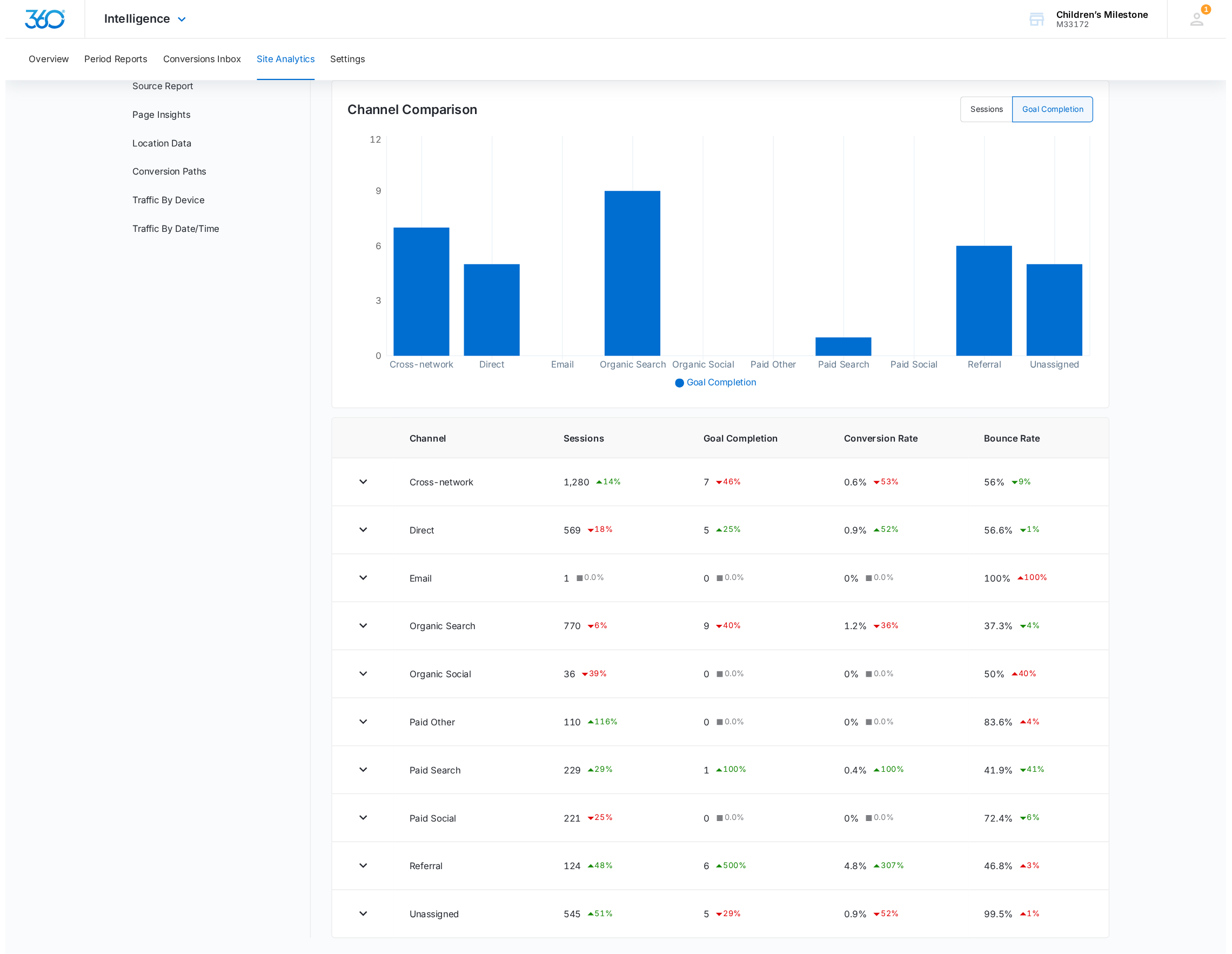
scroll to position [0, 0]
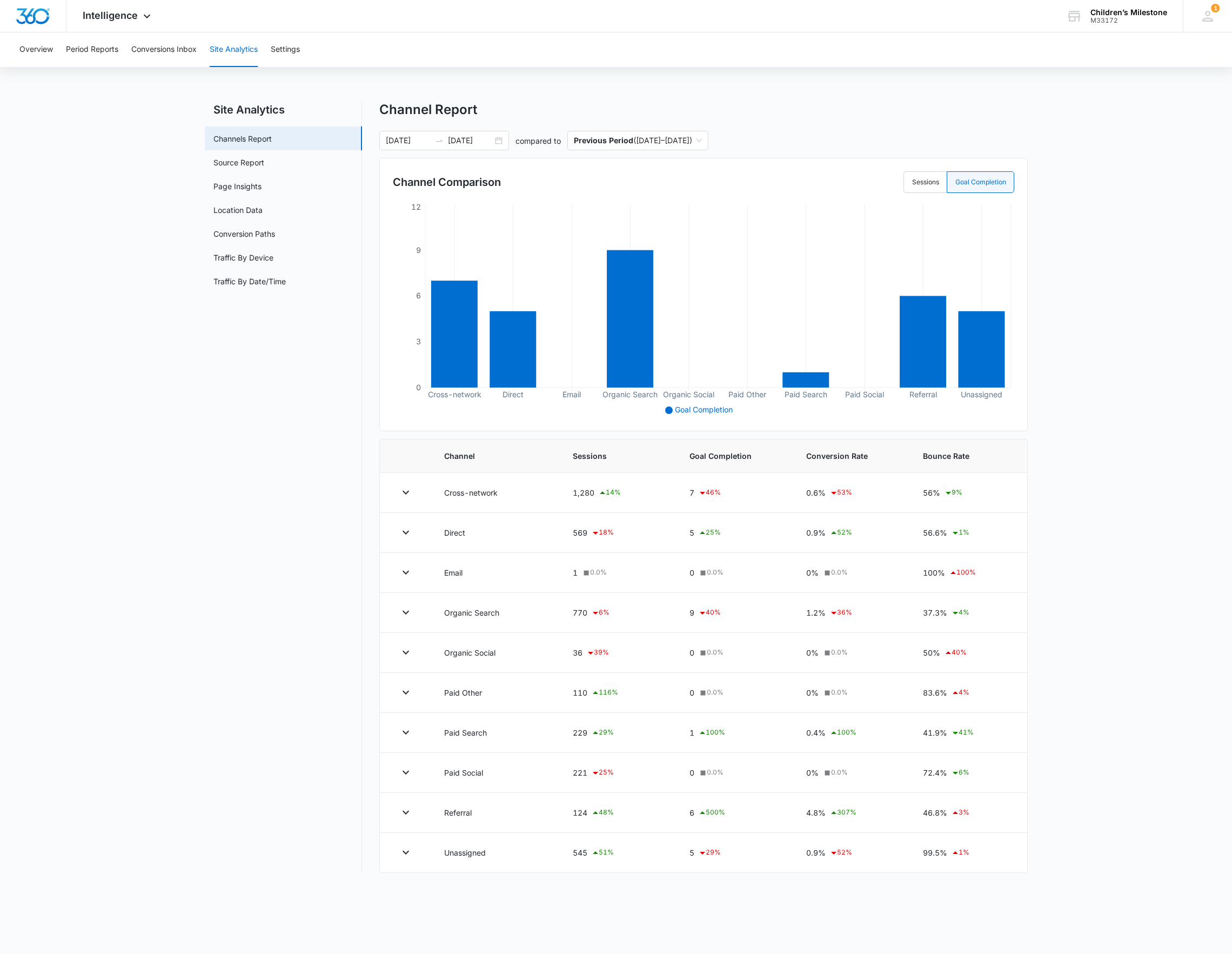
drag, startPoint x: 617, startPoint y: 0, endPoint x: 132, endPoint y: 550, distance: 733.3
click at [132, 550] on main "Site Analytics Channels Report Source Report Page Insights Location Data Conver…" at bounding box center [616, 493] width 1232 height 784
click at [240, 233] on link "Conversion Paths" at bounding box center [244, 234] width 62 height 12
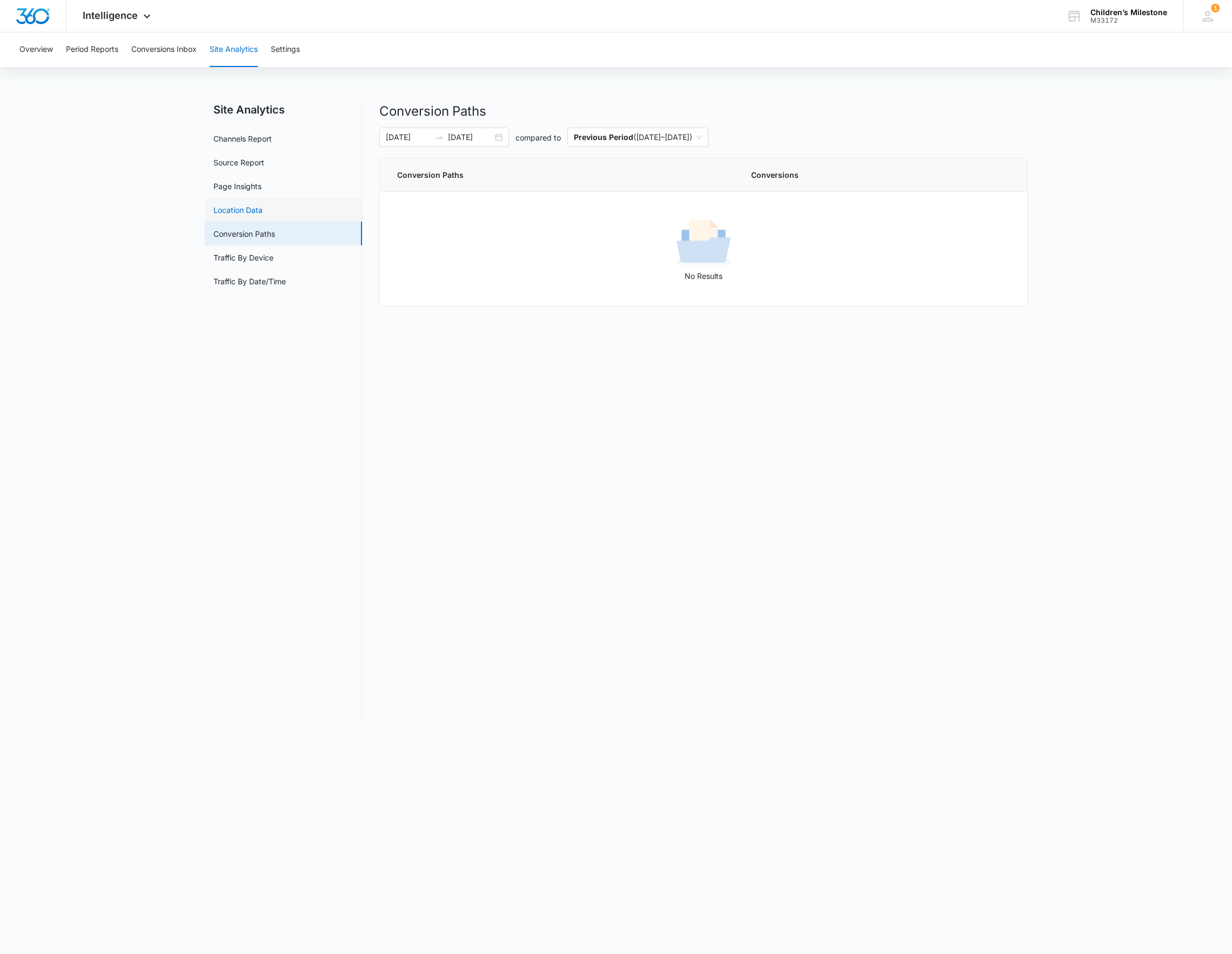
click at [228, 204] on link "Location Data" at bounding box center [238, 210] width 49 height 12
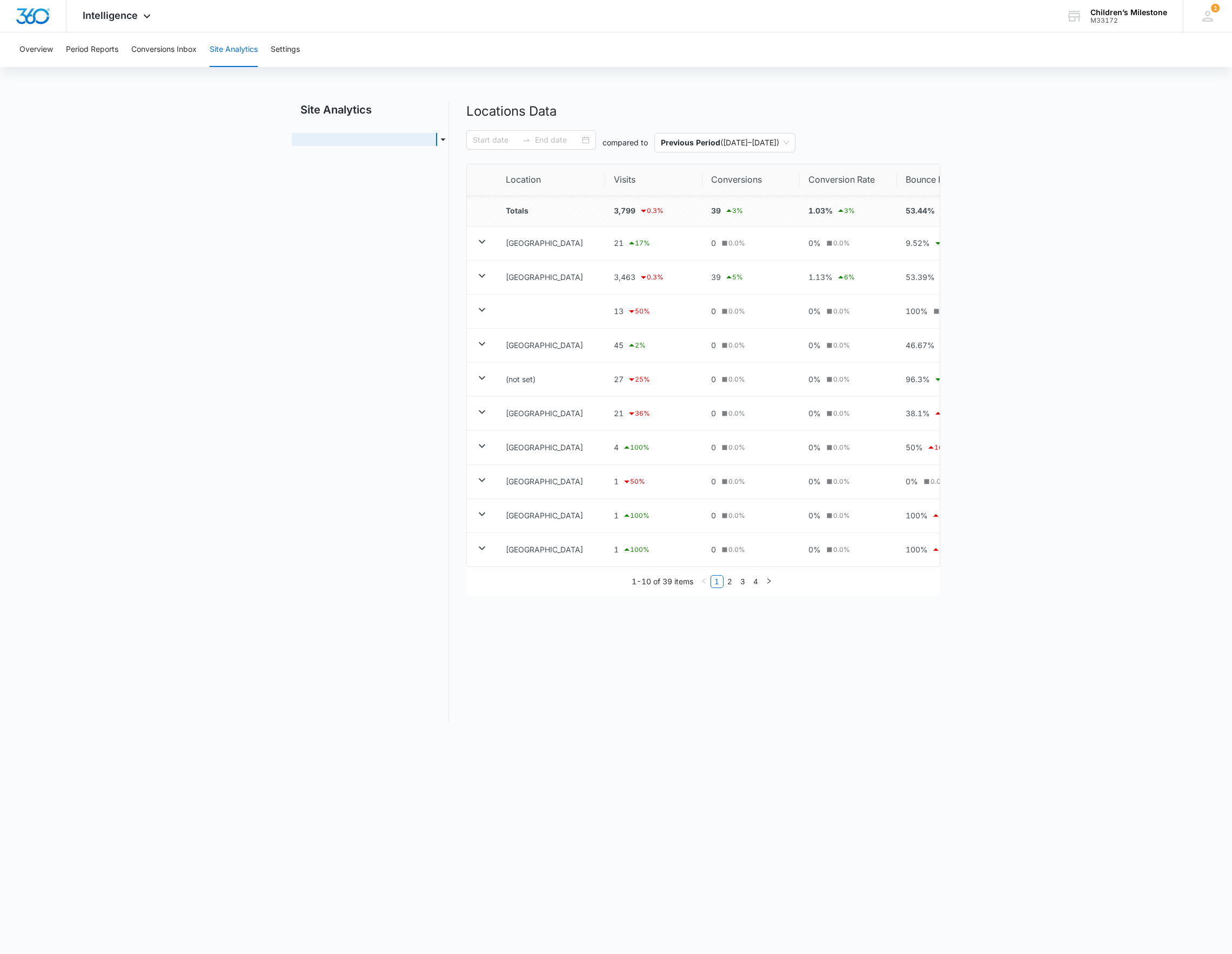
type input "[DATE]"
